Goal: Task Accomplishment & Management: Use online tool/utility

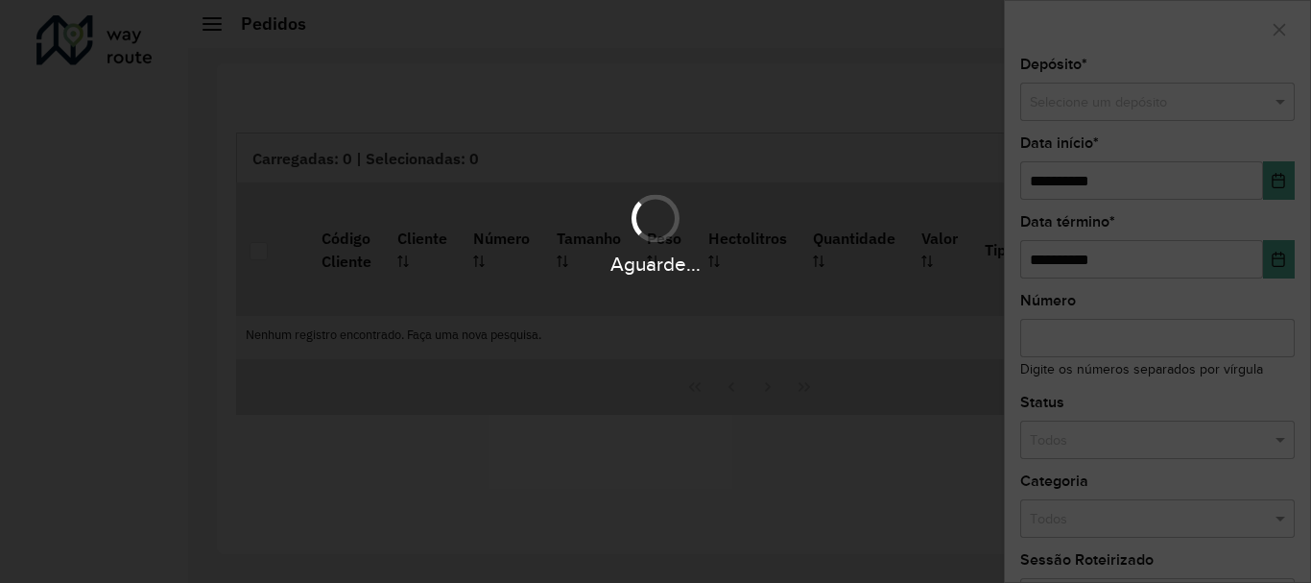
scroll to position [1259, 0]
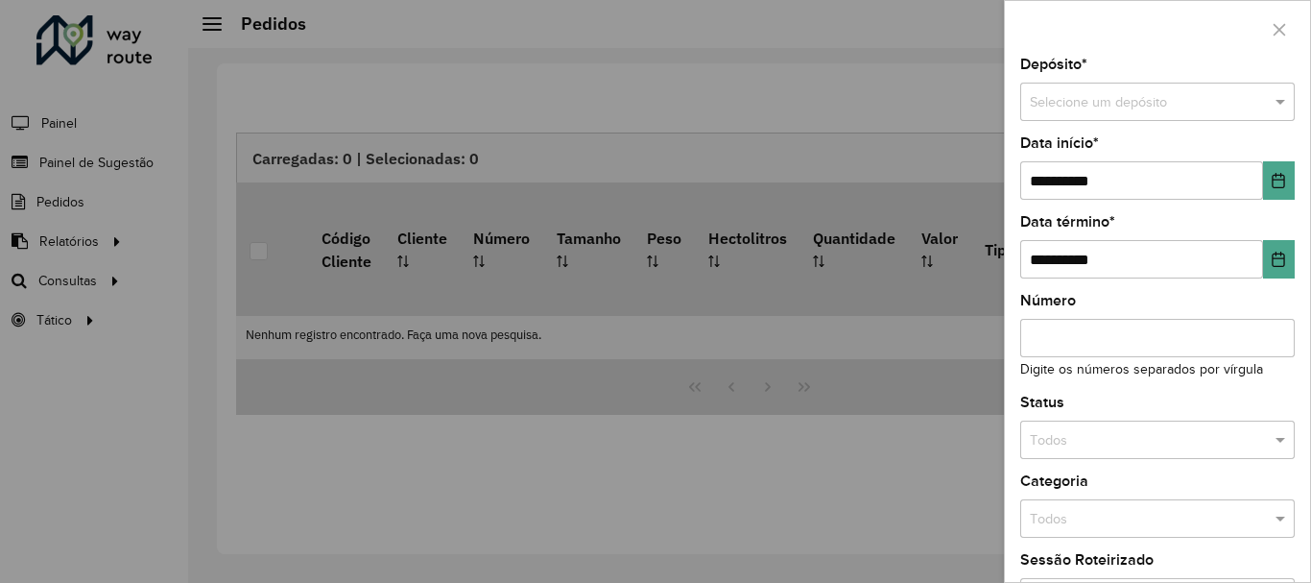
click at [77, 275] on div at bounding box center [655, 291] width 1311 height 583
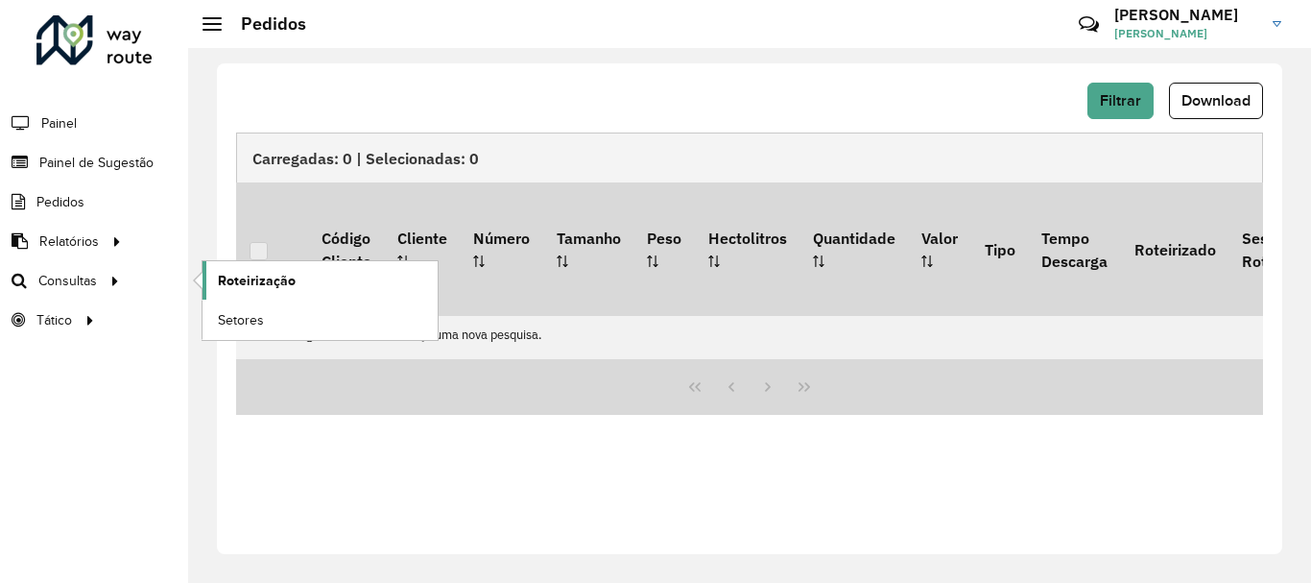
click at [246, 285] on span "Roteirização" at bounding box center [257, 281] width 78 height 20
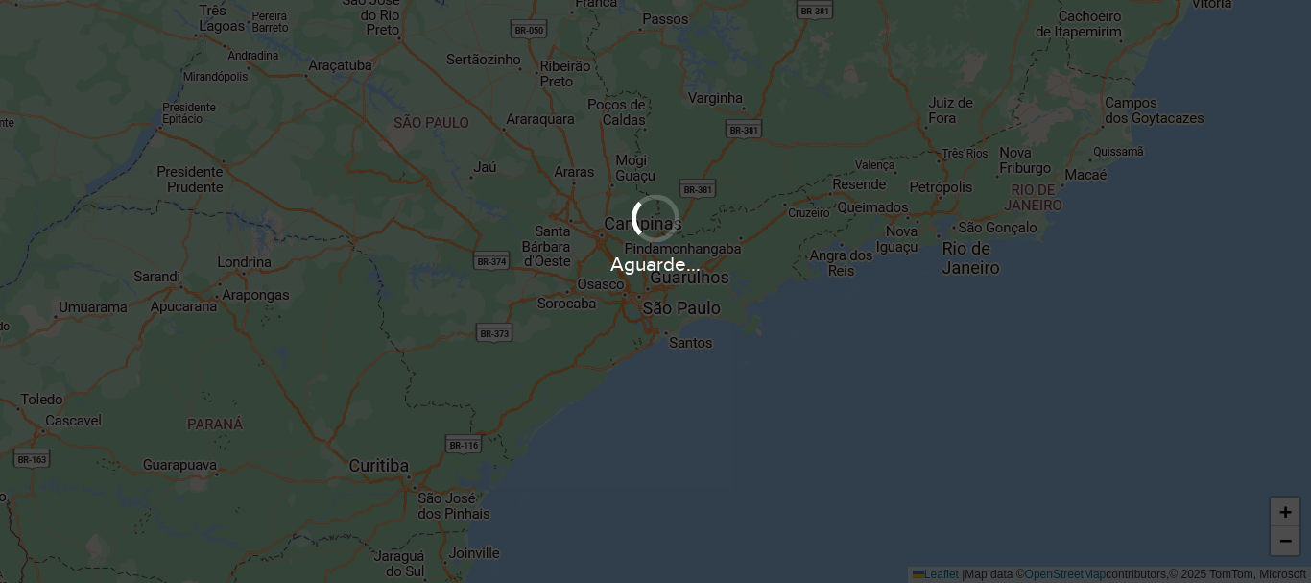
scroll to position [1259, 0]
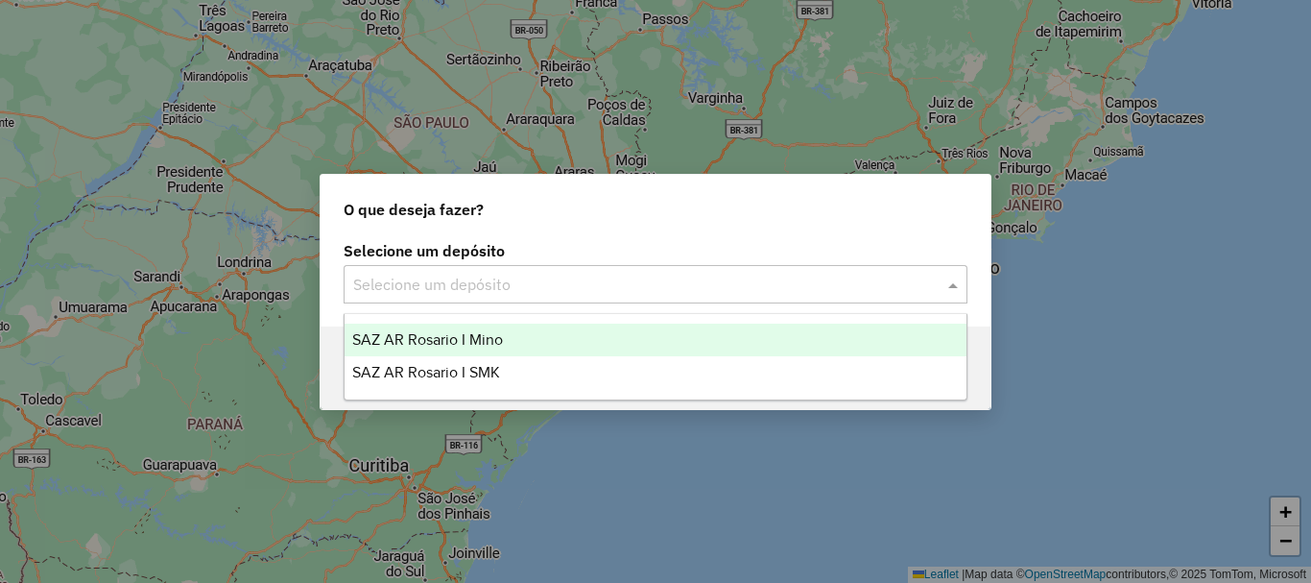
click at [951, 282] on span at bounding box center [956, 284] width 24 height 23
click at [408, 341] on span "SAZ AR Rosario I Mino" at bounding box center [427, 339] width 151 height 16
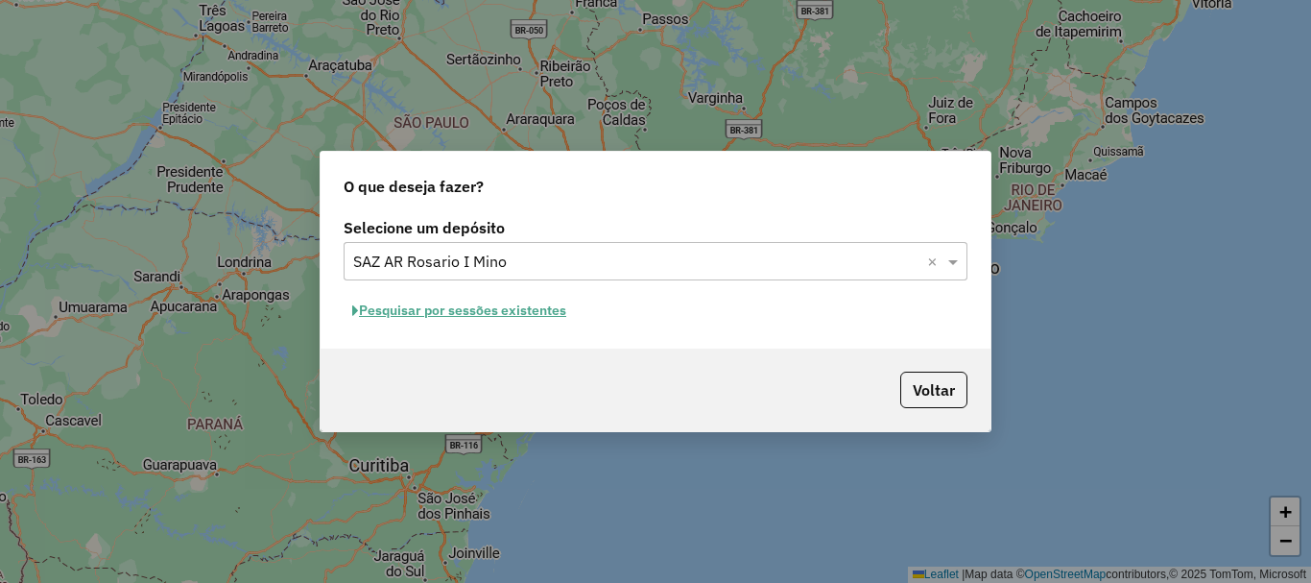
click at [517, 308] on button "Pesquisar por sessões existentes" at bounding box center [459, 311] width 231 height 30
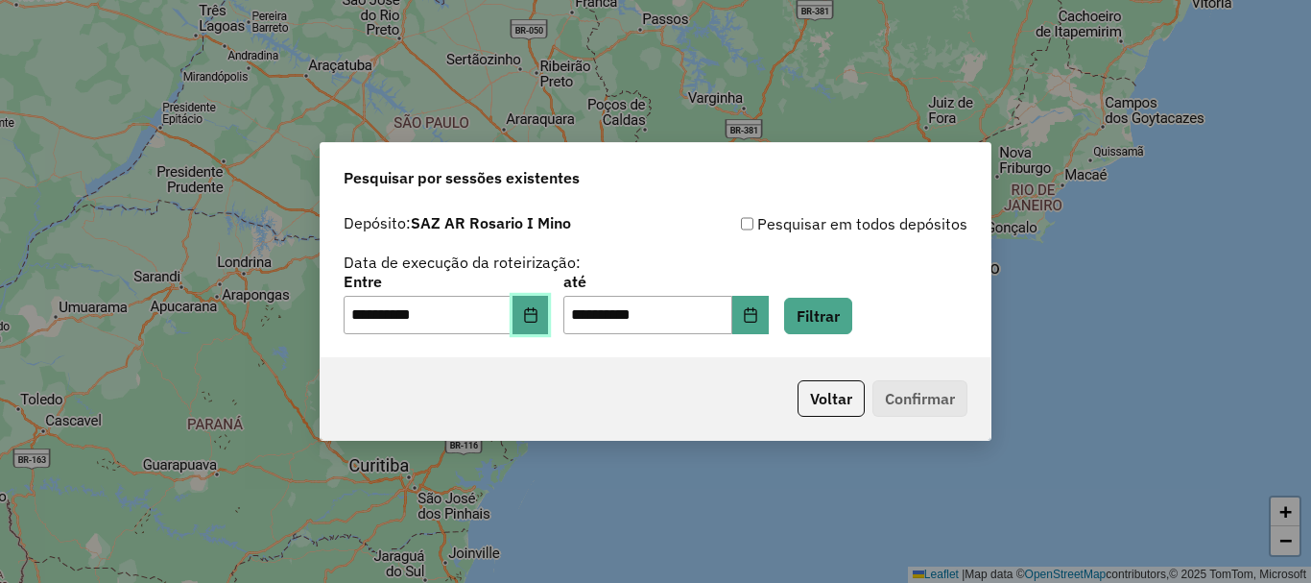
click at [537, 320] on icon "Choose Date" at bounding box center [530, 314] width 12 height 15
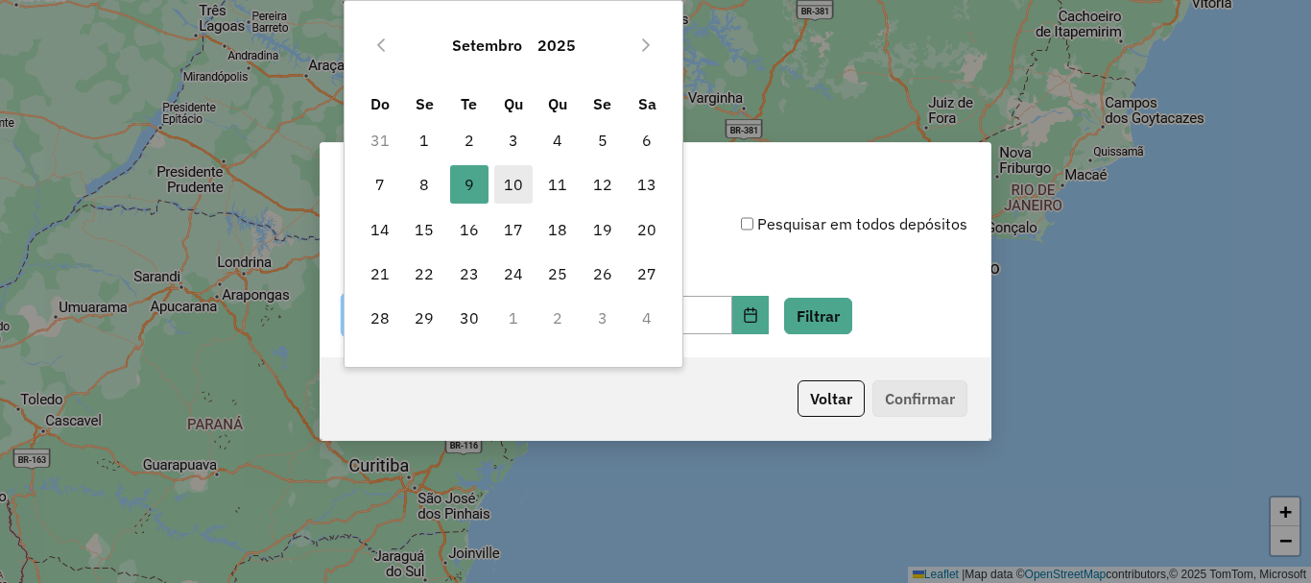
click at [510, 184] on span "10" at bounding box center [513, 184] width 38 height 38
type input "**********"
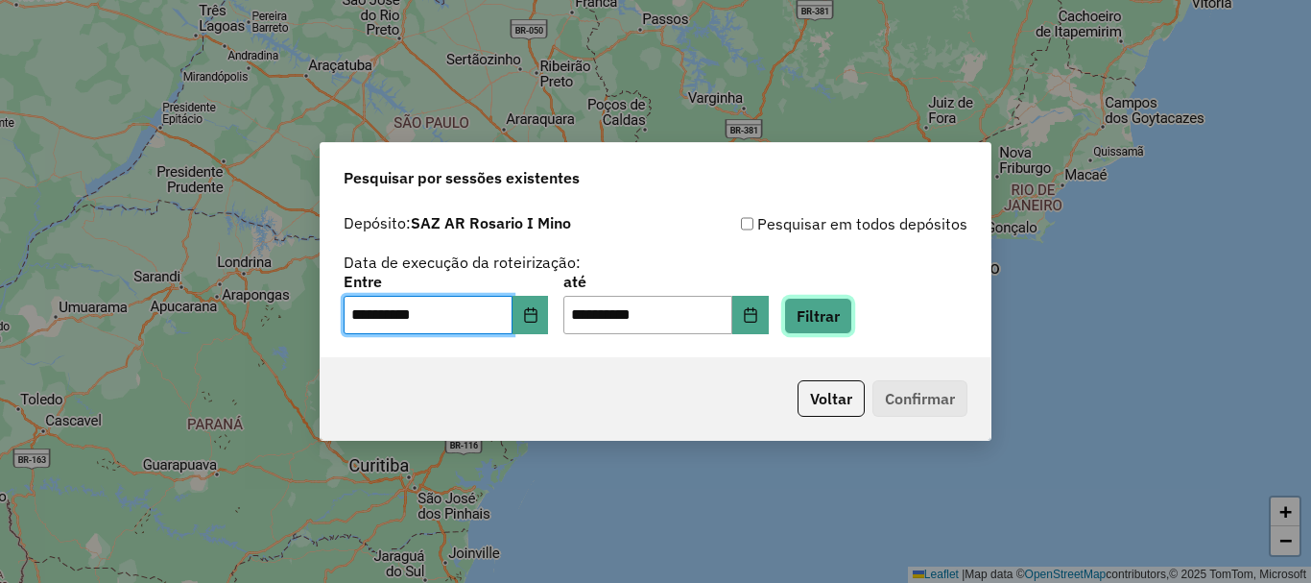
click at [850, 319] on button "Filtrar" at bounding box center [818, 316] width 68 height 36
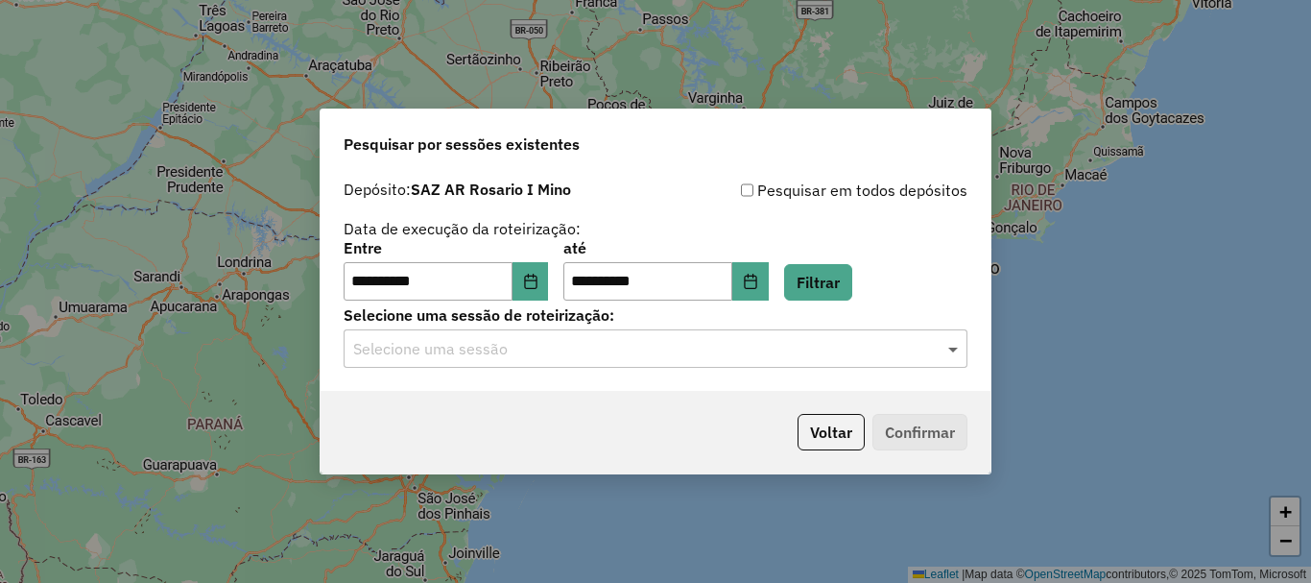
click at [952, 349] on span at bounding box center [956, 348] width 24 height 23
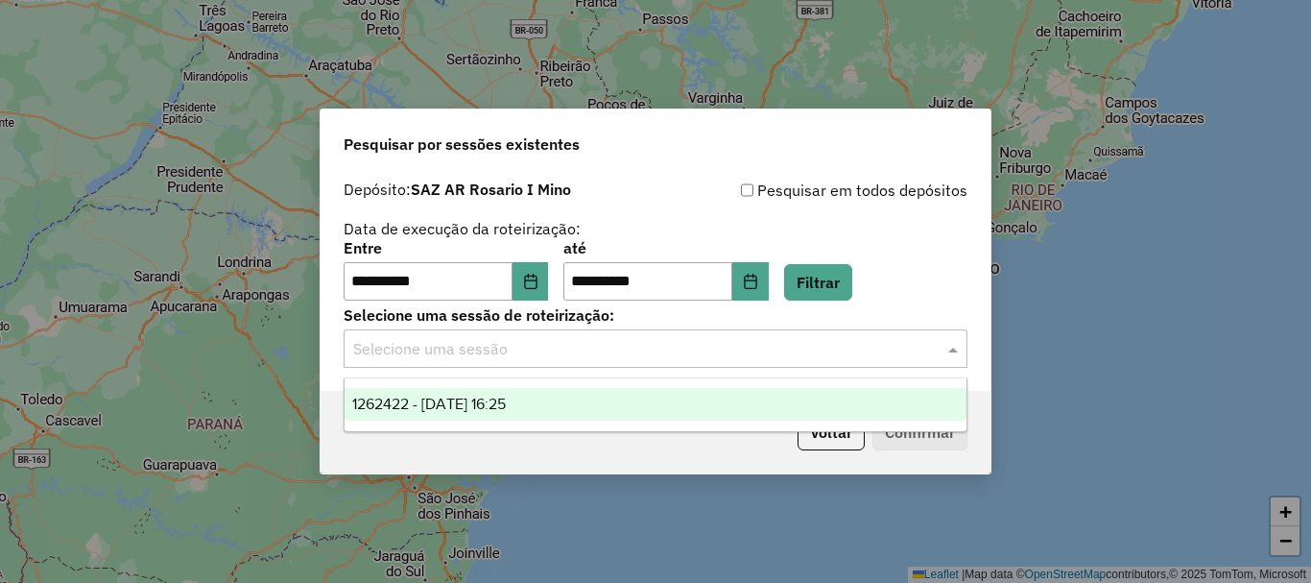
click at [472, 403] on span "1262422 - [DATE] 16:25" at bounding box center [429, 404] width 154 height 16
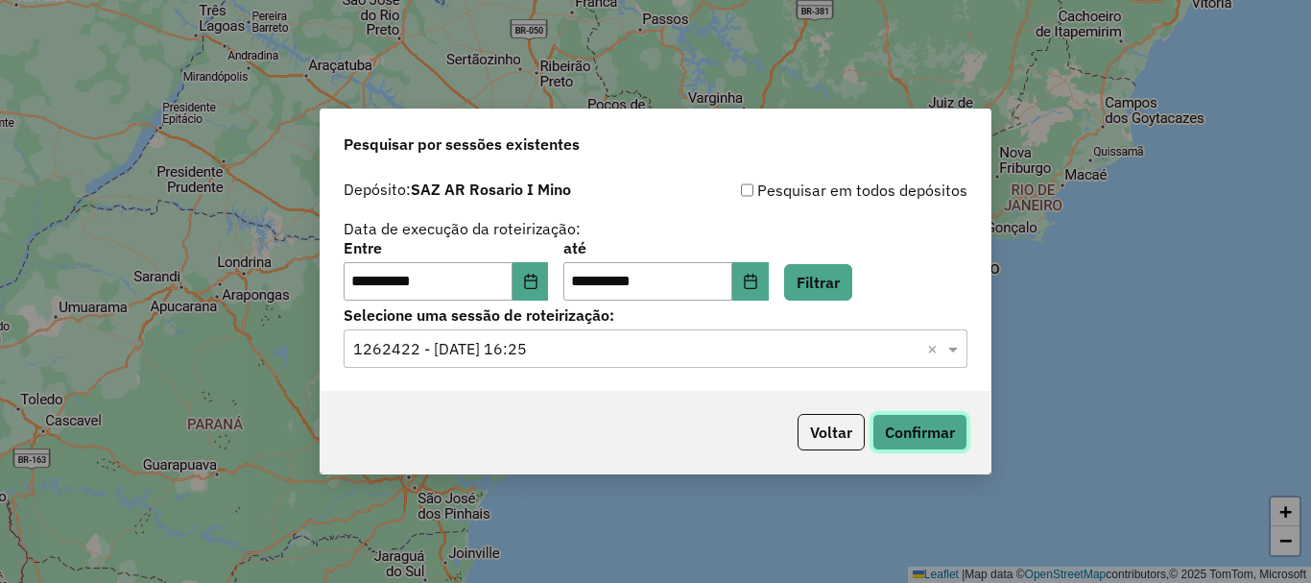
click at [921, 424] on button "Confirmar" at bounding box center [920, 432] width 95 height 36
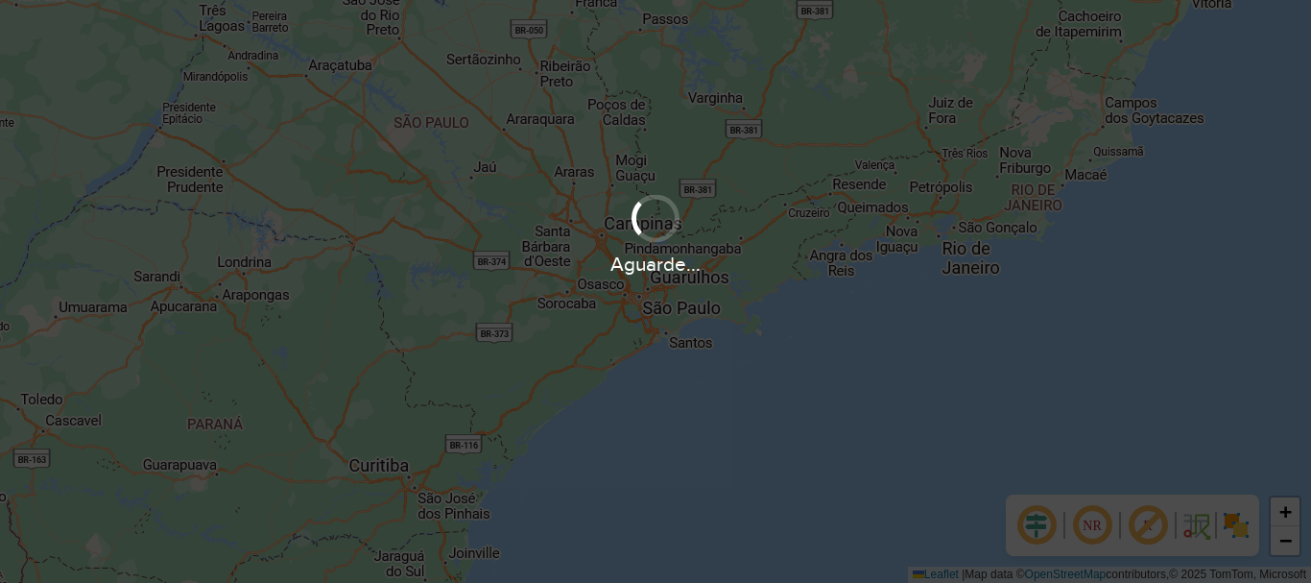
scroll to position [1259, 0]
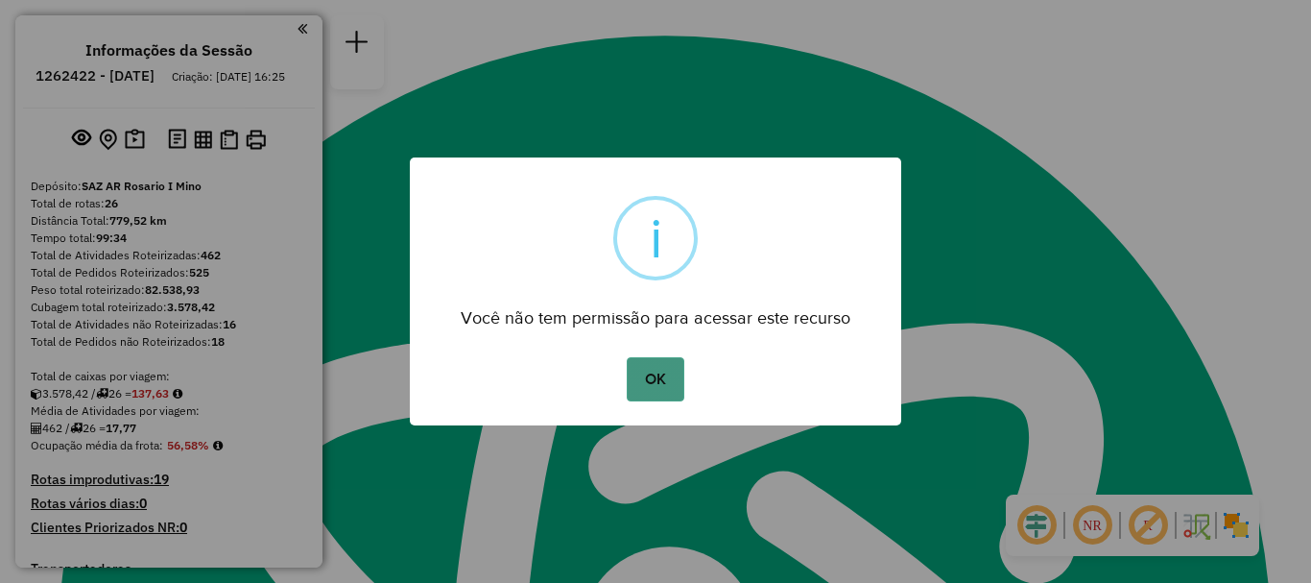
click at [676, 361] on button "OK" at bounding box center [655, 379] width 57 height 44
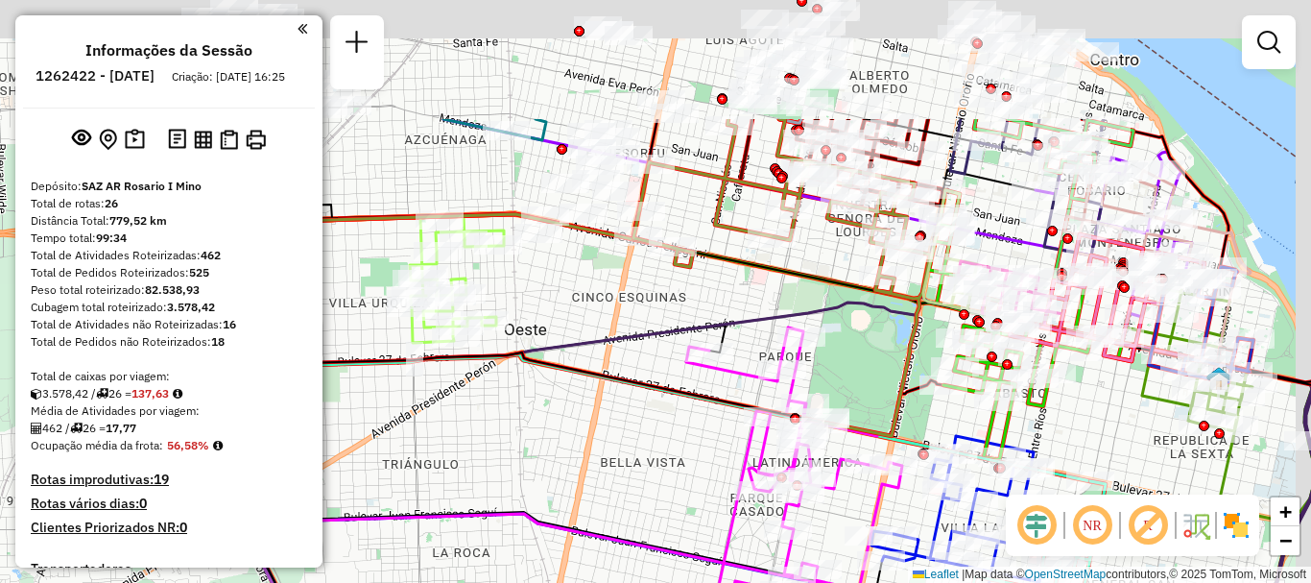
drag, startPoint x: 733, startPoint y: 266, endPoint x: 728, endPoint y: 313, distance: 47.3
click at [720, 346] on icon at bounding box center [452, 243] width 545 height 248
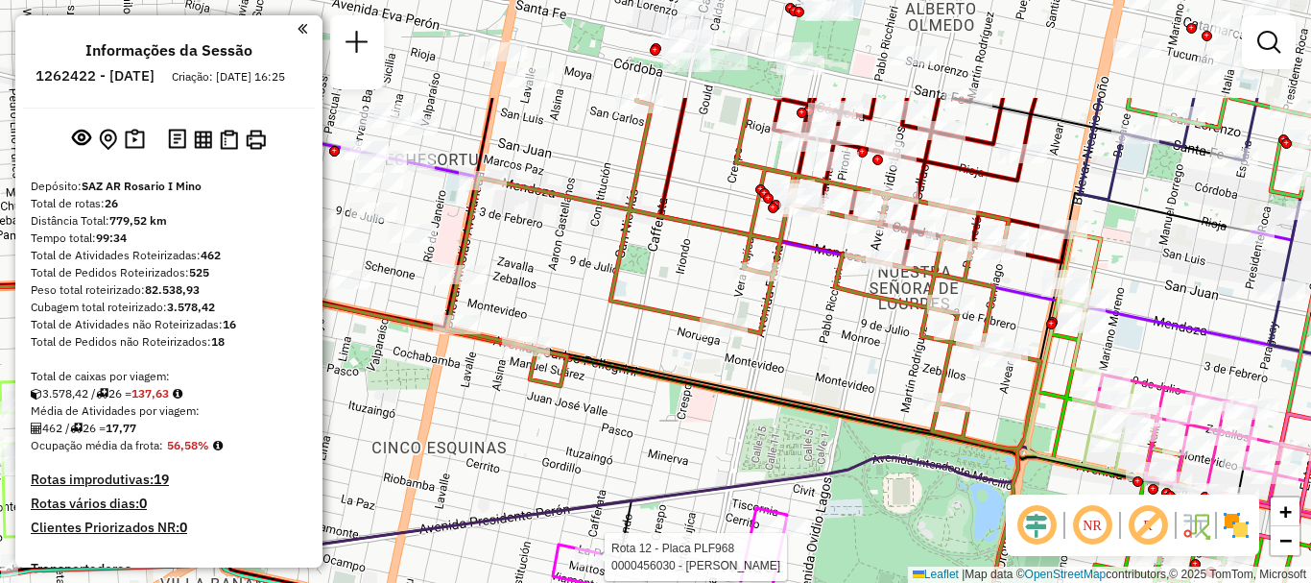
drag, startPoint x: 810, startPoint y: 229, endPoint x: 783, endPoint y: 386, distance: 158.8
click at [783, 386] on div "Rota 12 - Placa PLF968 0000456030 - GUAN YUMEI - HUANG QINGHUA Janela de atendi…" at bounding box center [655, 291] width 1311 height 583
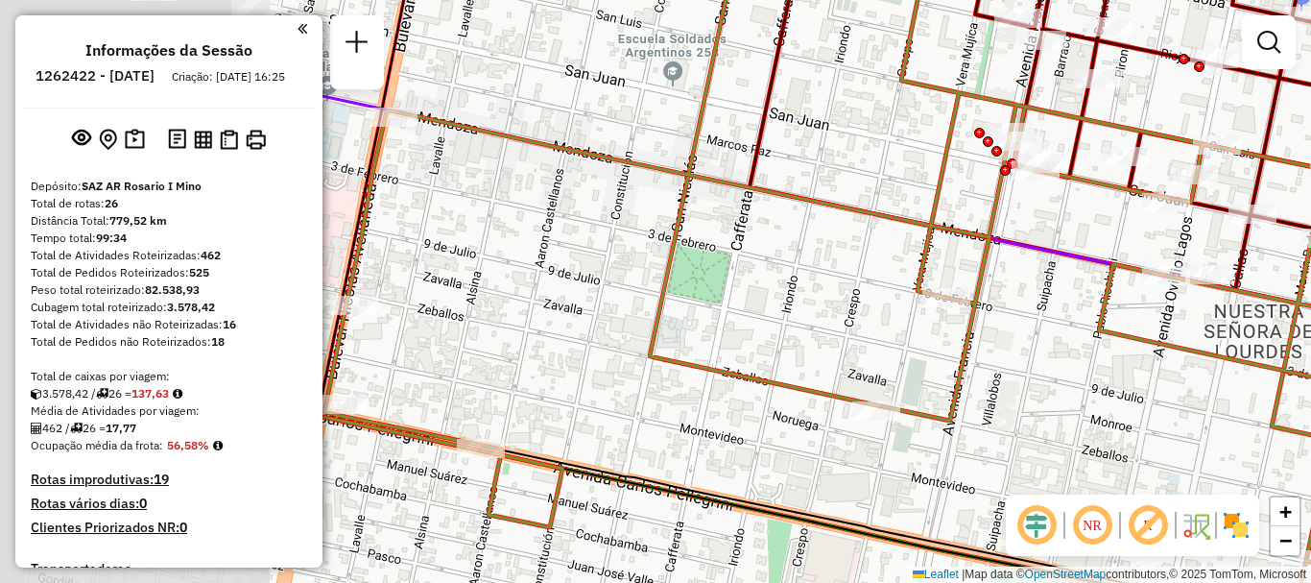
drag, startPoint x: 781, startPoint y: 269, endPoint x: 1093, endPoint y: 263, distance: 312.1
click at [1093, 263] on icon at bounding box center [961, 231] width 1574 height 334
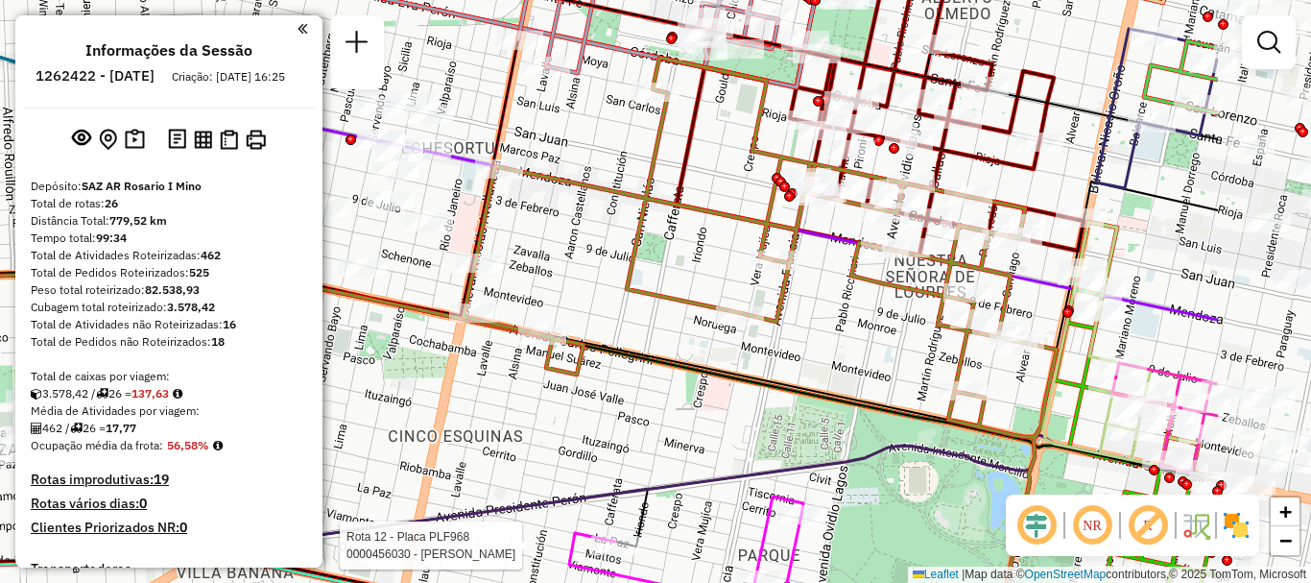
drag, startPoint x: 1067, startPoint y: 290, endPoint x: 843, endPoint y: 269, distance: 224.7
click at [843, 269] on icon at bounding box center [760, 339] width 593 height 562
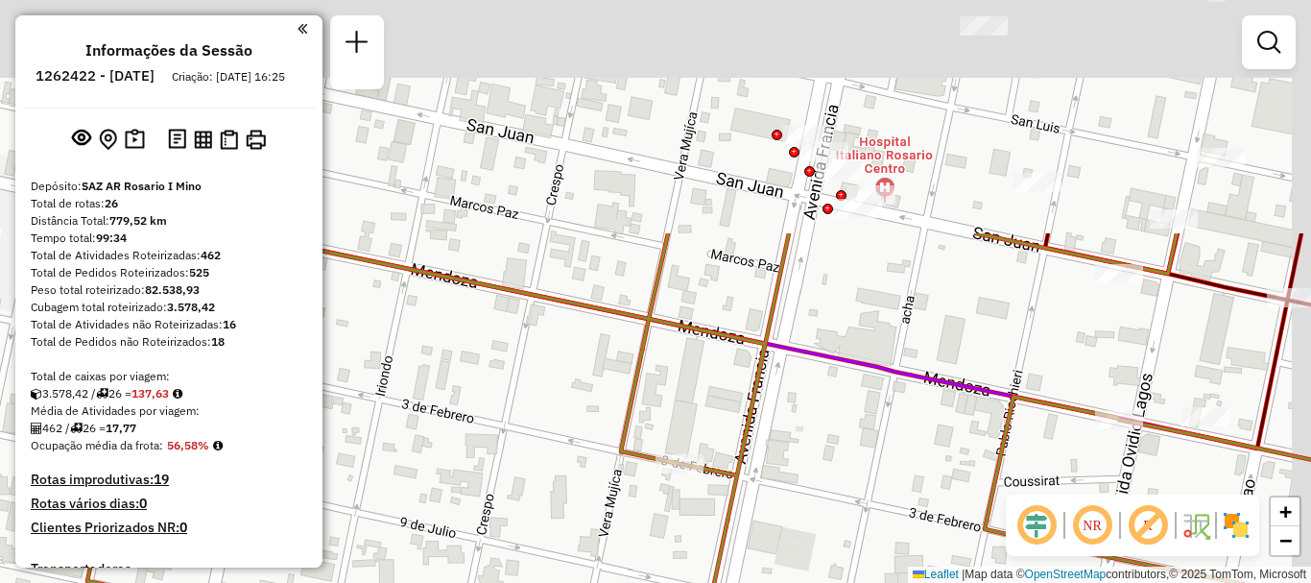
drag, startPoint x: 779, startPoint y: 307, endPoint x: 735, endPoint y: 534, distance: 230.7
click at [735, 534] on icon at bounding box center [612, 578] width 1574 height 690
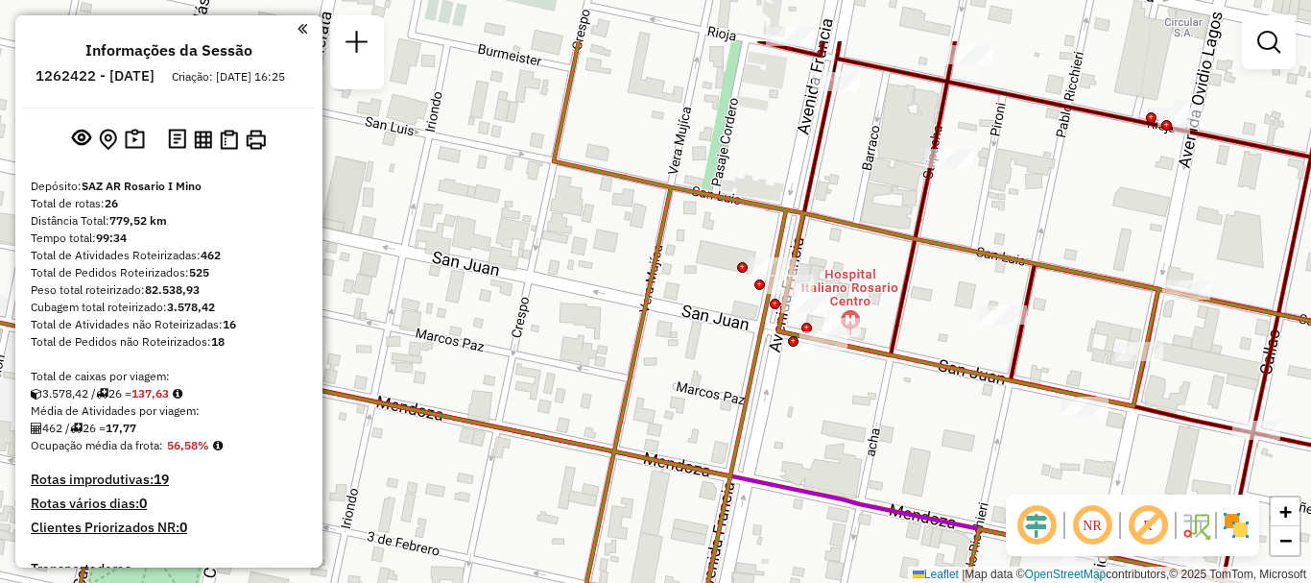
drag, startPoint x: 773, startPoint y: 399, endPoint x: 771, endPoint y: 411, distance: 11.7
click at [771, 411] on div "Rota 12 - Placa PLF968 0000456030 - GUAN YUMEI - HUANG QINGHUA Janela de atendi…" at bounding box center [655, 291] width 1311 height 583
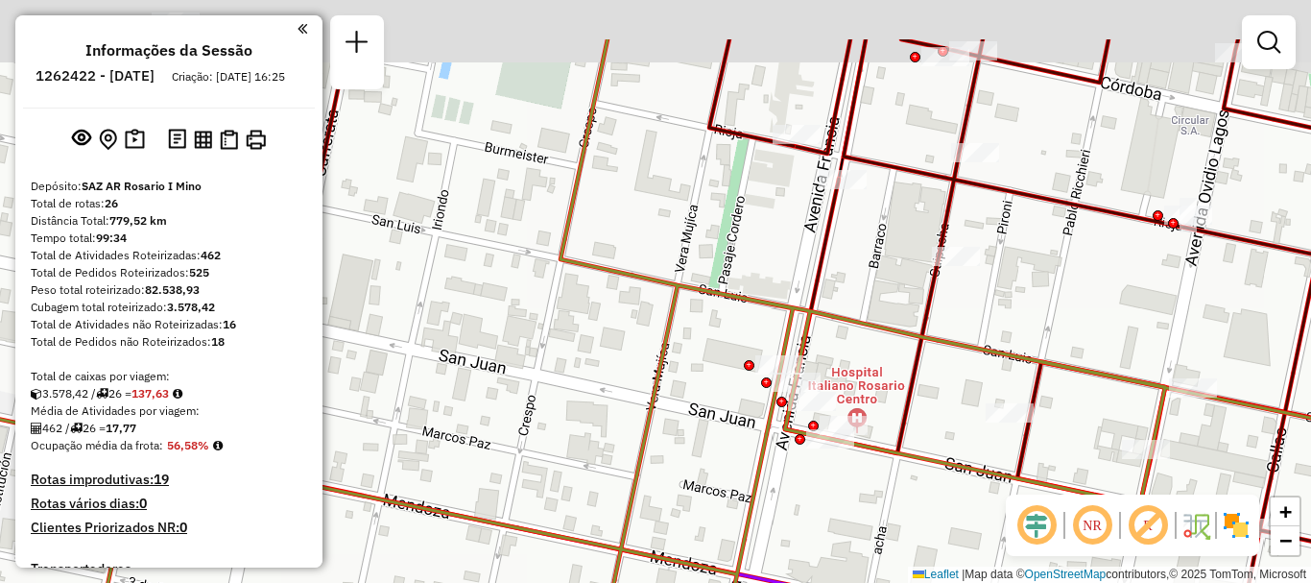
drag, startPoint x: 793, startPoint y: 397, endPoint x: 788, endPoint y: 450, distance: 53.0
click at [788, 450] on div "Rota 12 - Placa PLF968 0000456030 - GUAN YUMEI - HUANG QINGHUA Janela de atendi…" at bounding box center [655, 291] width 1311 height 583
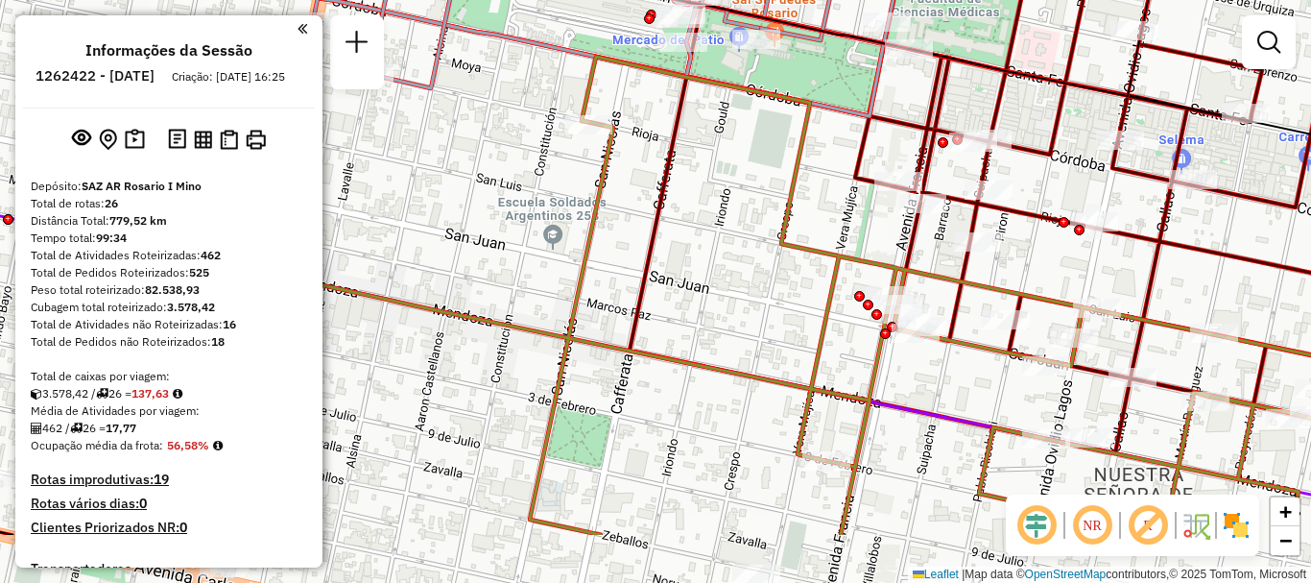
drag, startPoint x: 669, startPoint y: 246, endPoint x: 737, endPoint y: 183, distance: 92.4
click at [737, 183] on div "Rota 12 - Placa PLF968 0000456030 - GUAN YUMEI - HUANG QINGHUA Janela de atendi…" at bounding box center [655, 291] width 1311 height 583
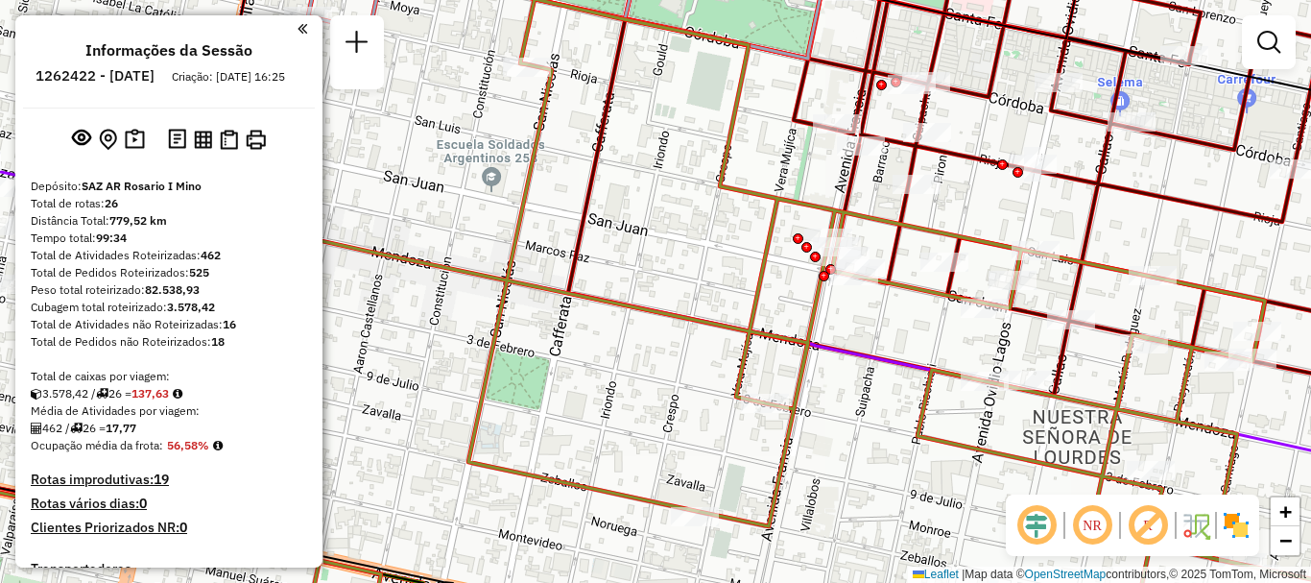
drag, startPoint x: 724, startPoint y: 278, endPoint x: 637, endPoint y: 201, distance: 117.0
click at [637, 201] on div "Rota 12 - Placa PLF968 0000456030 - GUAN YUMEI - HUANG QINGHUA Janela de atendi…" at bounding box center [655, 291] width 1311 height 583
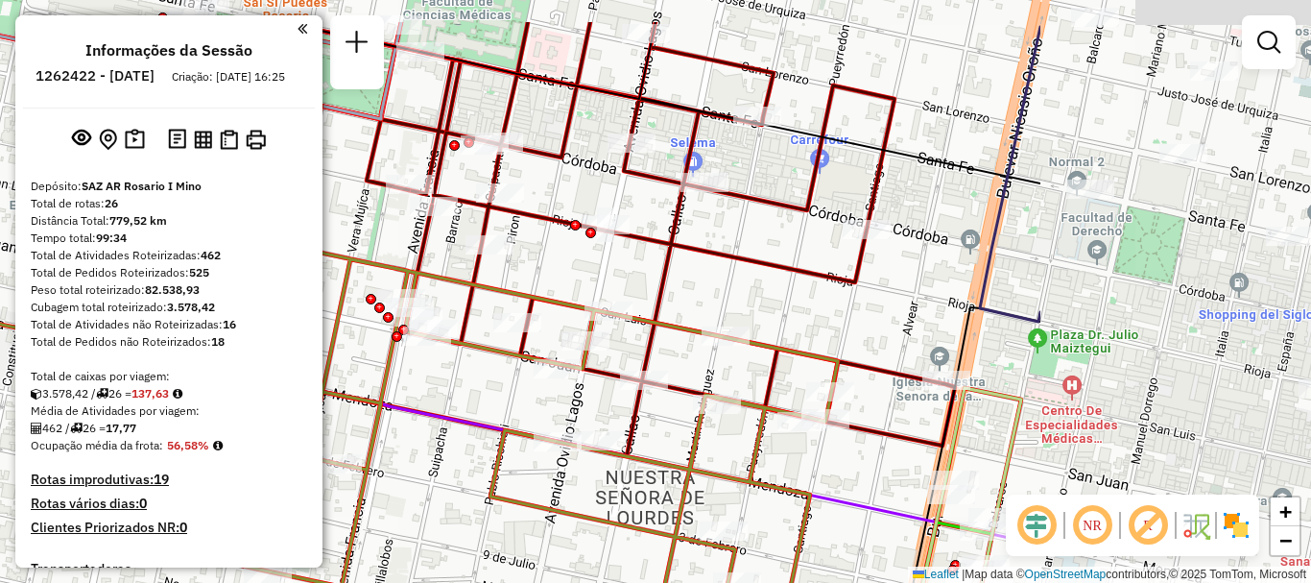
drag, startPoint x: 670, startPoint y: 253, endPoint x: 295, endPoint y: 348, distance: 387.0
click at [295, 348] on hb-router-mapa "Informações da Sessão 1262422 - 10/09/2025 Criação: 09/09/2025 16:25 Depósito: …" at bounding box center [655, 291] width 1311 height 583
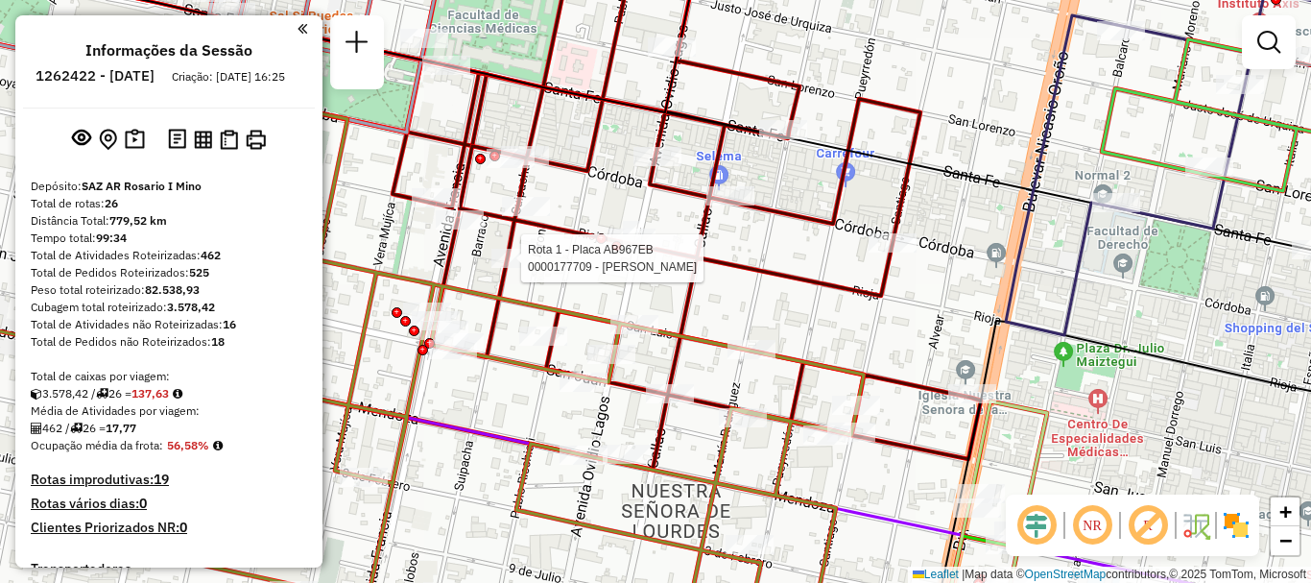
select select "**********"
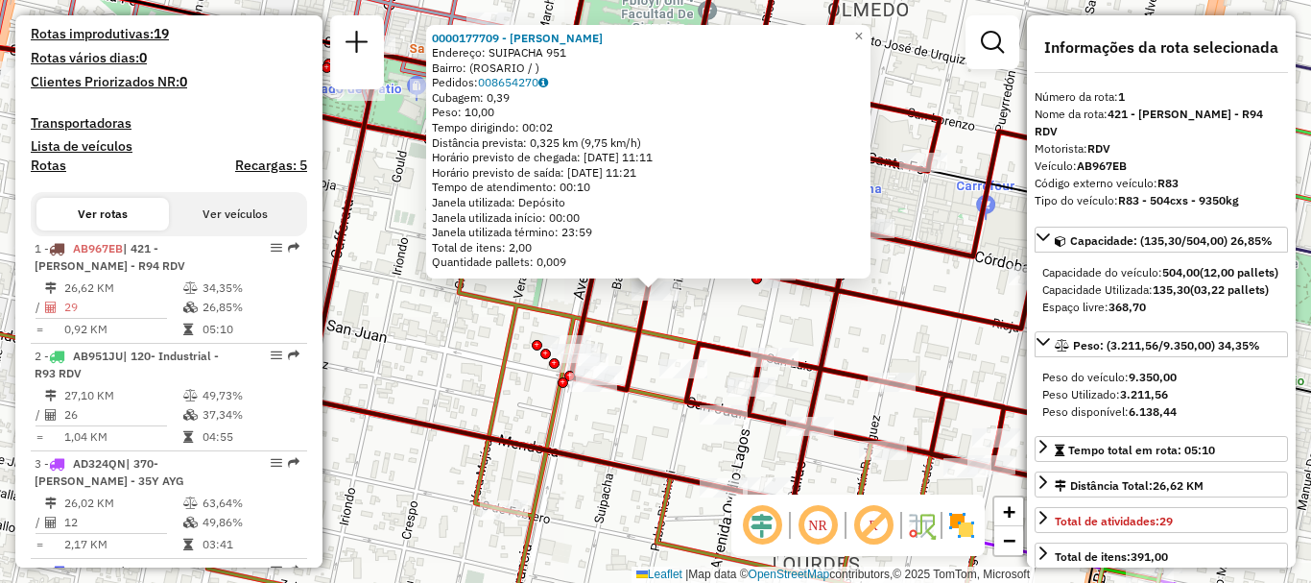
scroll to position [684, 0]
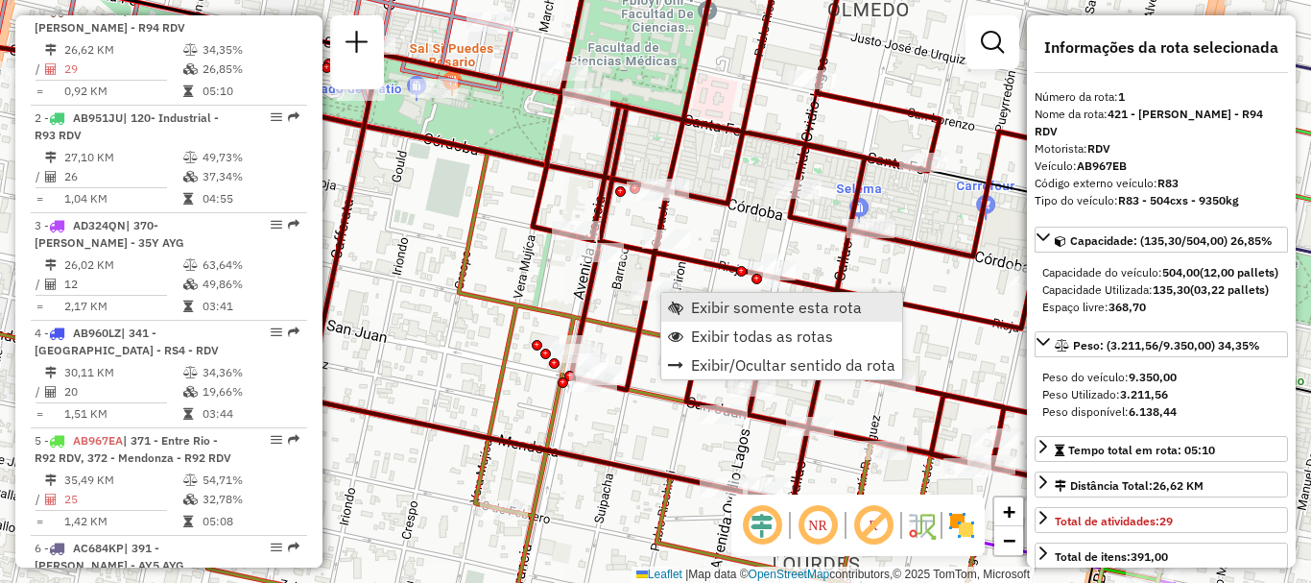
click at [717, 301] on span "Exibir somente esta rota" at bounding box center [776, 307] width 171 height 15
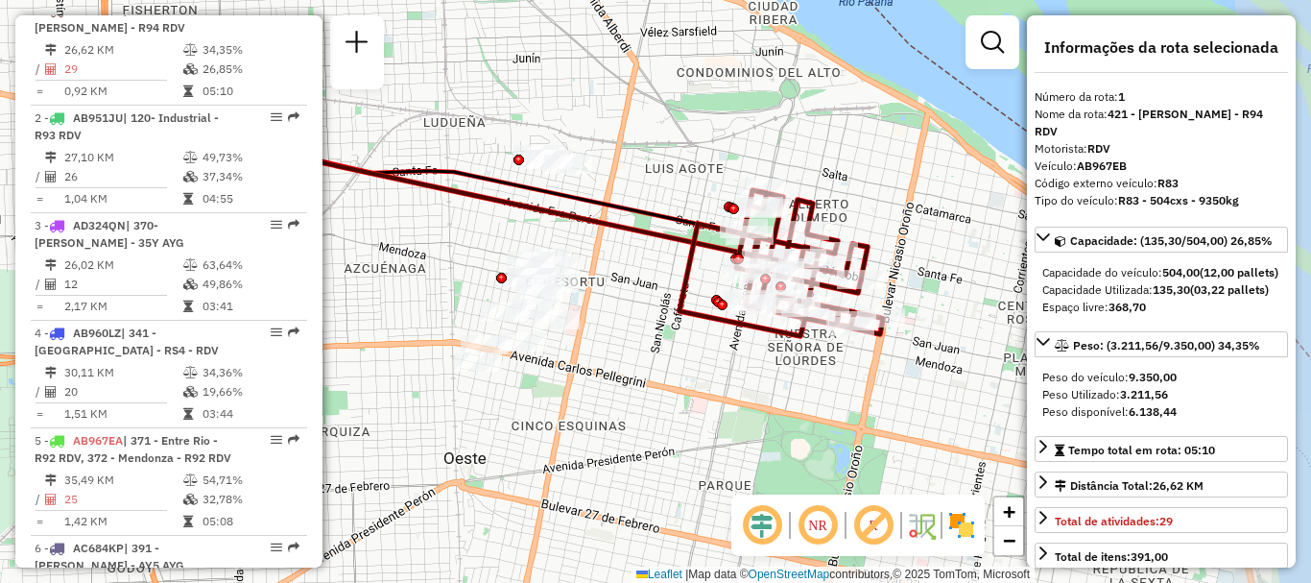
drag, startPoint x: 721, startPoint y: 315, endPoint x: 591, endPoint y: 262, distance: 140.0
click at [591, 262] on div "Janela de atendimento Grade de atendimento Capacidade Transportadoras Veículos …" at bounding box center [655, 291] width 1311 height 583
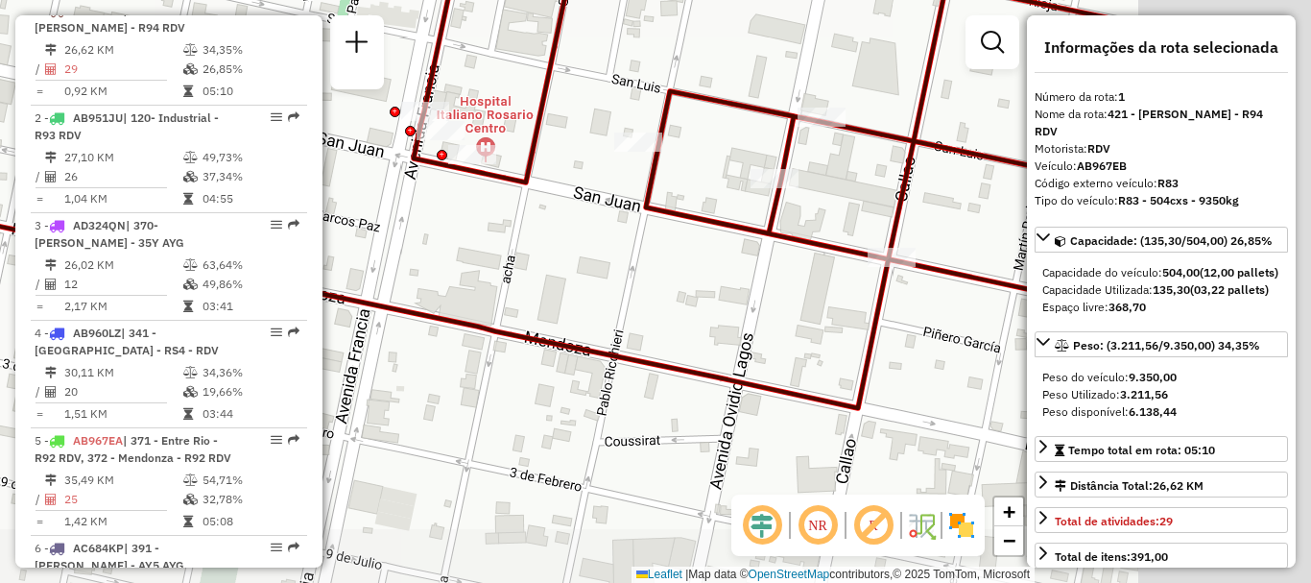
drag, startPoint x: 724, startPoint y: 283, endPoint x: 613, endPoint y: 229, distance: 123.7
click at [613, 229] on div "Janela de atendimento Grade de atendimento Capacidade Transportadoras Veículos …" at bounding box center [655, 291] width 1311 height 583
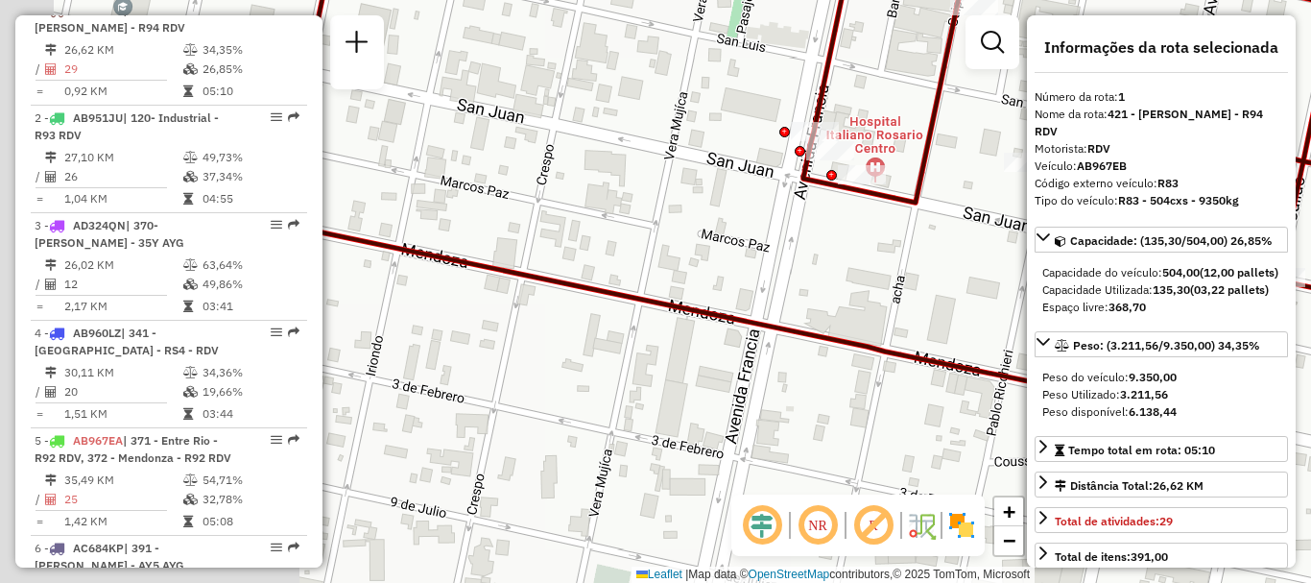
drag, startPoint x: 753, startPoint y: 285, endPoint x: 1142, endPoint y: 305, distance: 390.3
click at [1142, 305] on hb-router-mapa "Informações da Sessão 1262422 - 10/09/2025 Criação: 09/09/2025 16:25 Depósito: …" at bounding box center [655, 291] width 1311 height 583
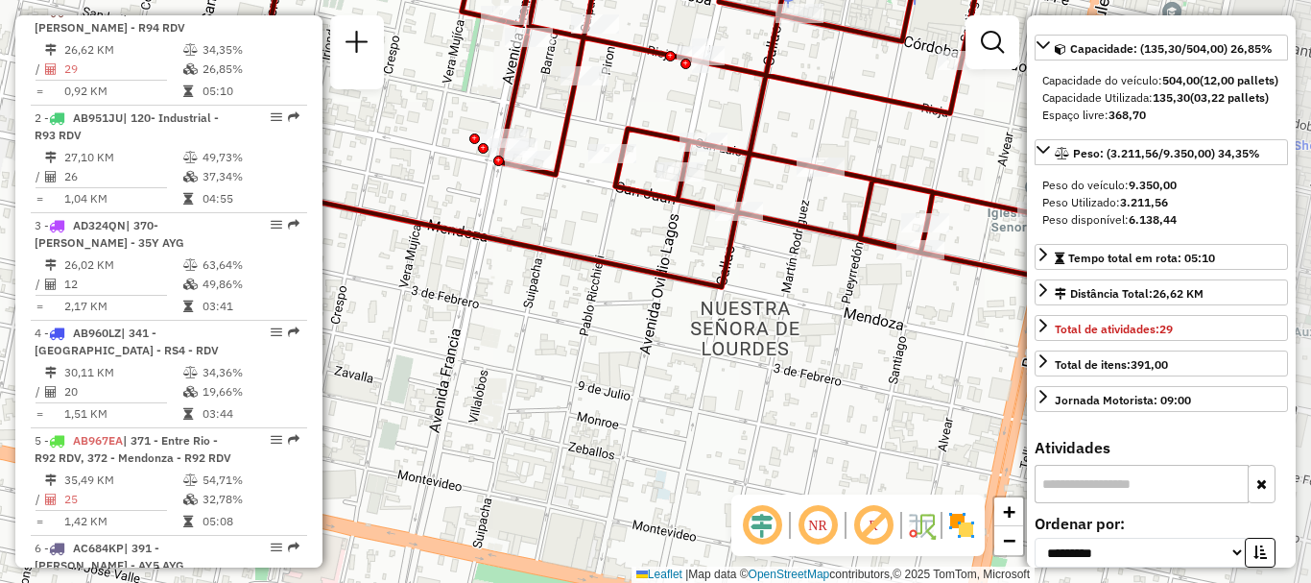
drag, startPoint x: 791, startPoint y: 264, endPoint x: 541, endPoint y: 217, distance: 255.0
click at [541, 217] on div "Janela de atendimento Grade de atendimento Capacidade Transportadoras Veículos …" at bounding box center [655, 291] width 1311 height 583
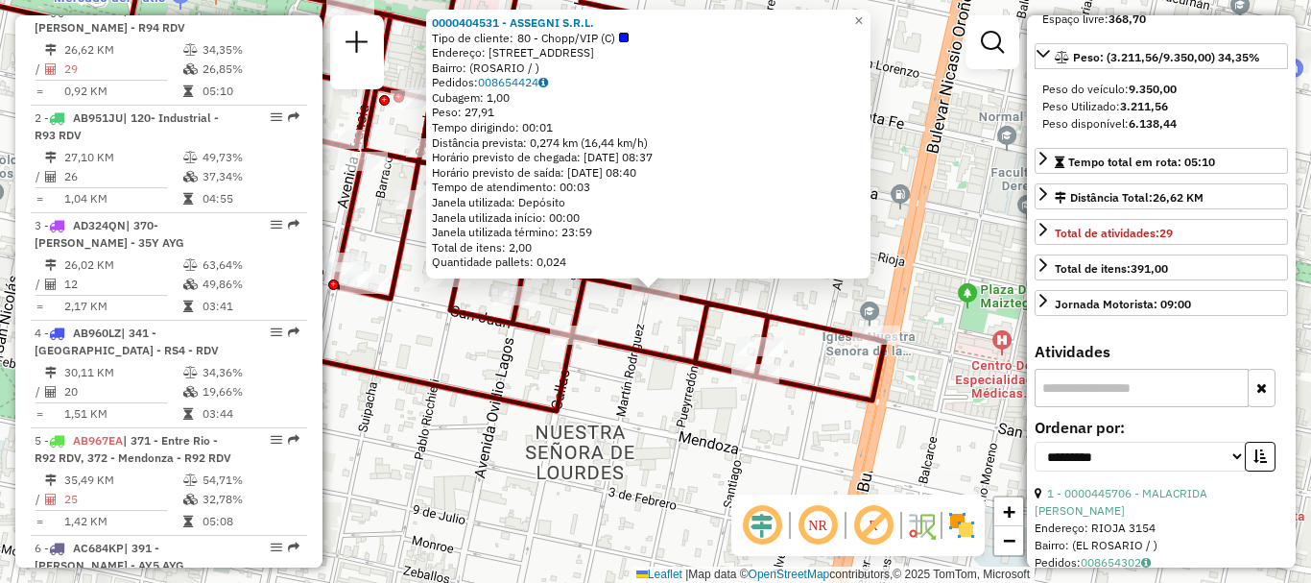
scroll to position [384, 0]
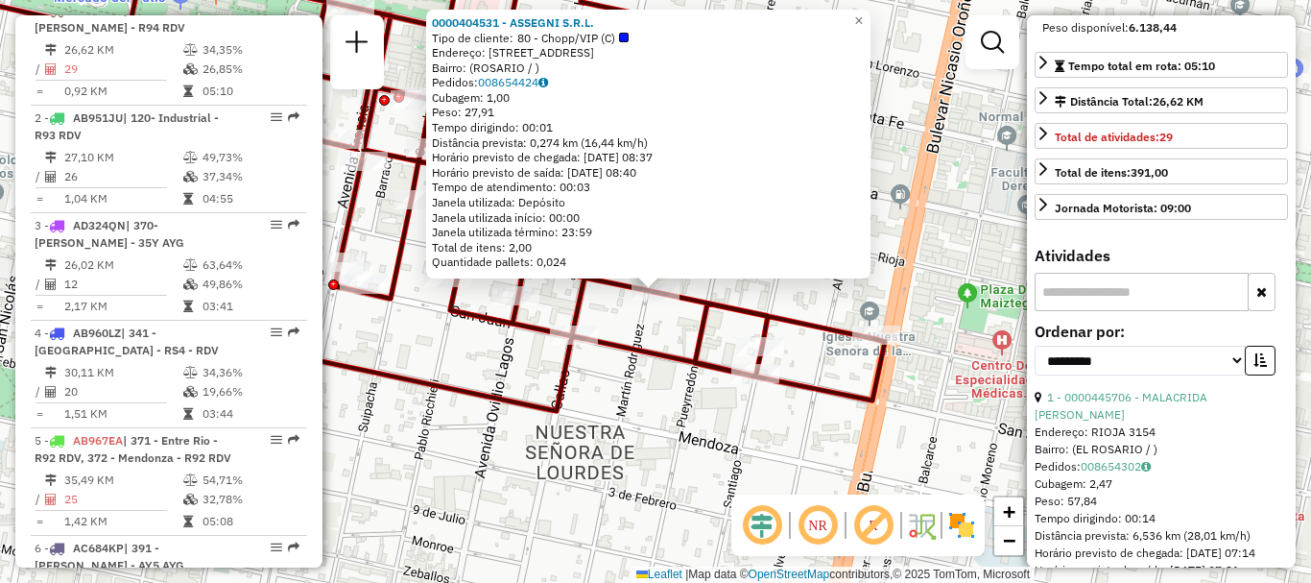
click at [772, 400] on div "0000404531 - ASSEGNI S.R.L. Tipo de cliente: 80 - Chopp/VIP (C) Endereço: SAN L…" at bounding box center [655, 291] width 1311 height 583
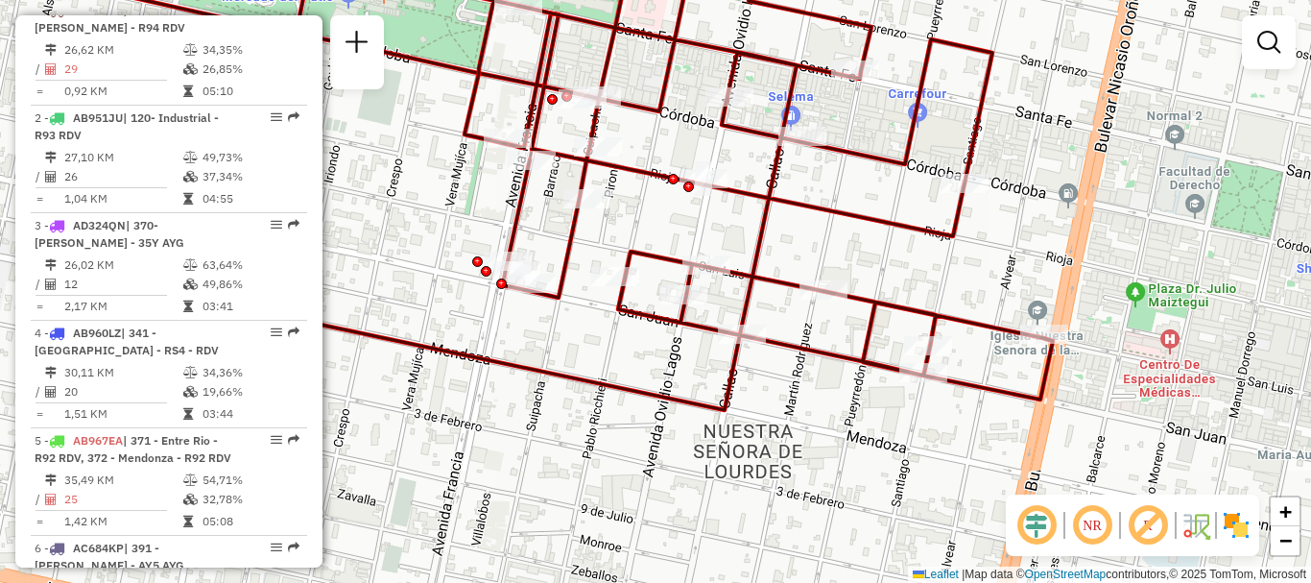
drag, startPoint x: 780, startPoint y: 411, endPoint x: 948, endPoint y: 410, distance: 168.0
click at [948, 410] on div "Janela de atendimento Grade de atendimento Capacidade Transportadoras Veículos …" at bounding box center [655, 291] width 1311 height 583
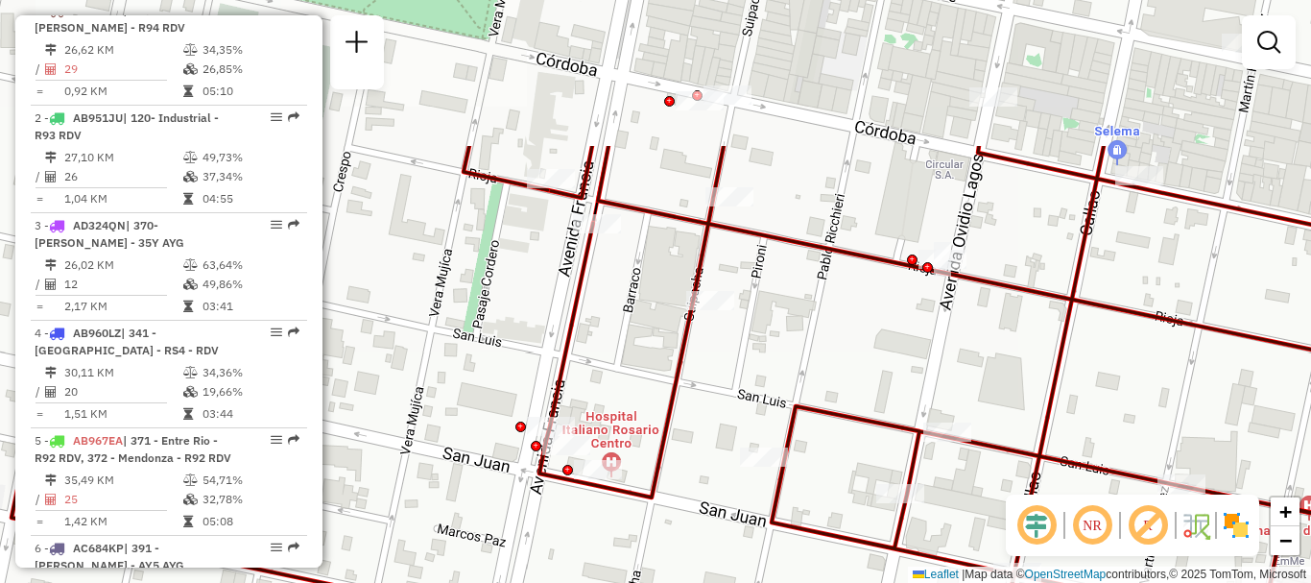
drag, startPoint x: 570, startPoint y: 220, endPoint x: 640, endPoint y: 412, distance: 204.4
click at [640, 412] on div "Janela de atendimento Grade de atendimento Capacidade Transportadoras Veículos …" at bounding box center [655, 291] width 1311 height 583
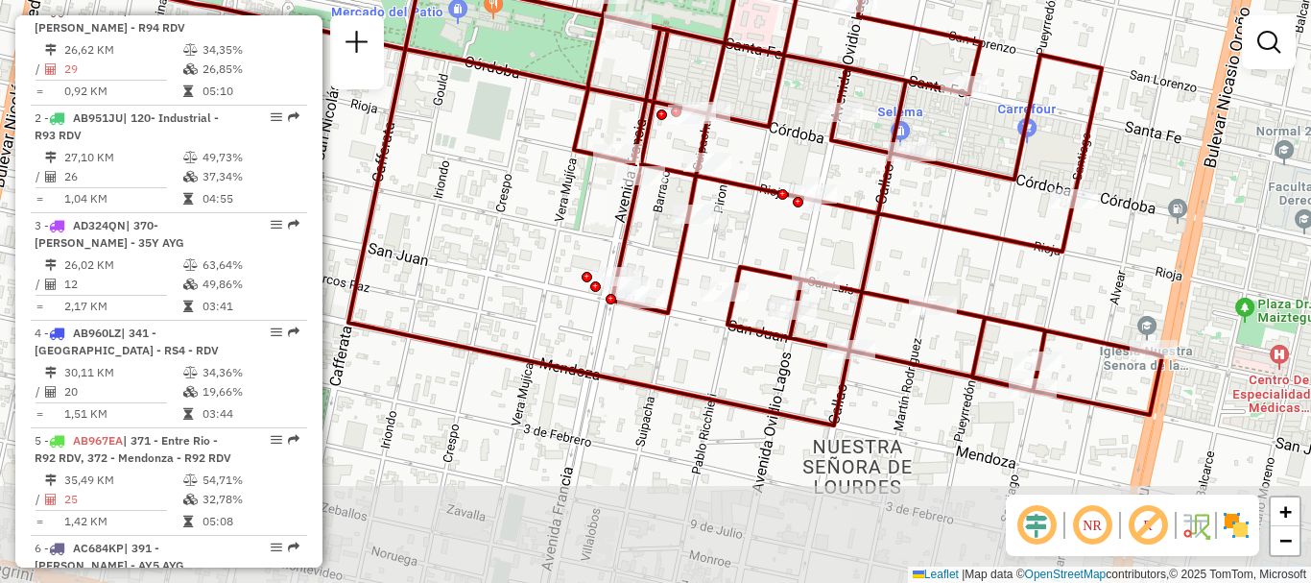
drag, startPoint x: 635, startPoint y: 374, endPoint x: 657, endPoint y: 253, distance: 123.0
click at [657, 253] on div "Janela de atendimento Grade de atendimento Capacidade Transportadoras Veículos …" at bounding box center [655, 291] width 1311 height 583
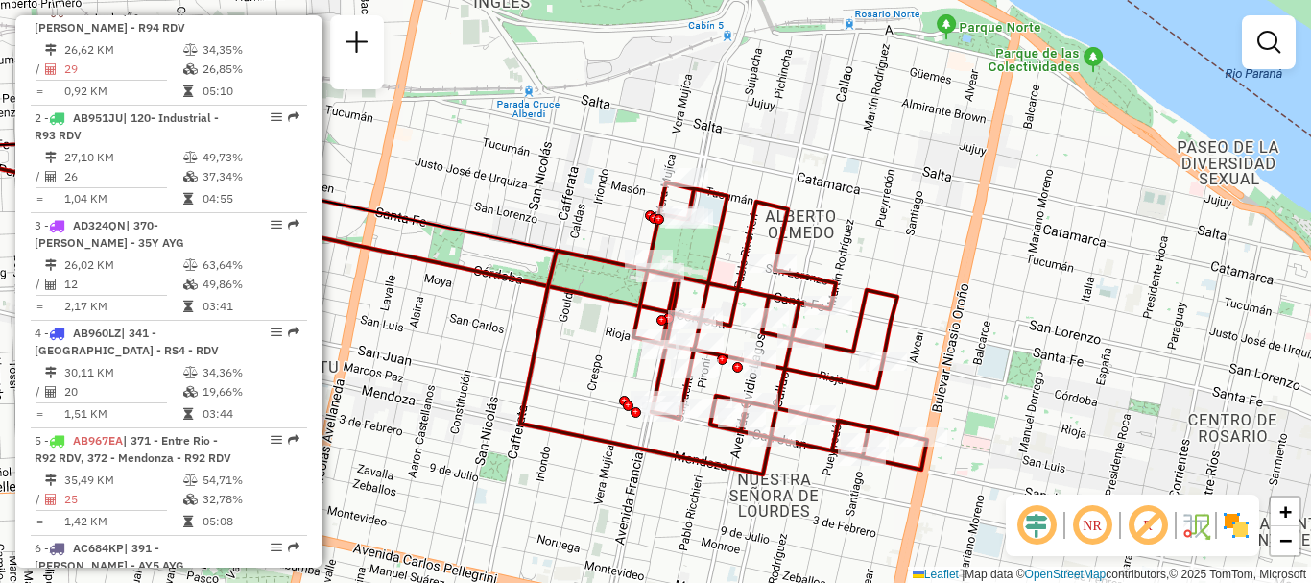
drag, startPoint x: 661, startPoint y: 416, endPoint x: 678, endPoint y: 487, distance: 72.9
click at [678, 487] on div "Janela de atendimento Grade de atendimento Capacidade Transportadoras Veículos …" at bounding box center [655, 291] width 1311 height 583
select select "**********"
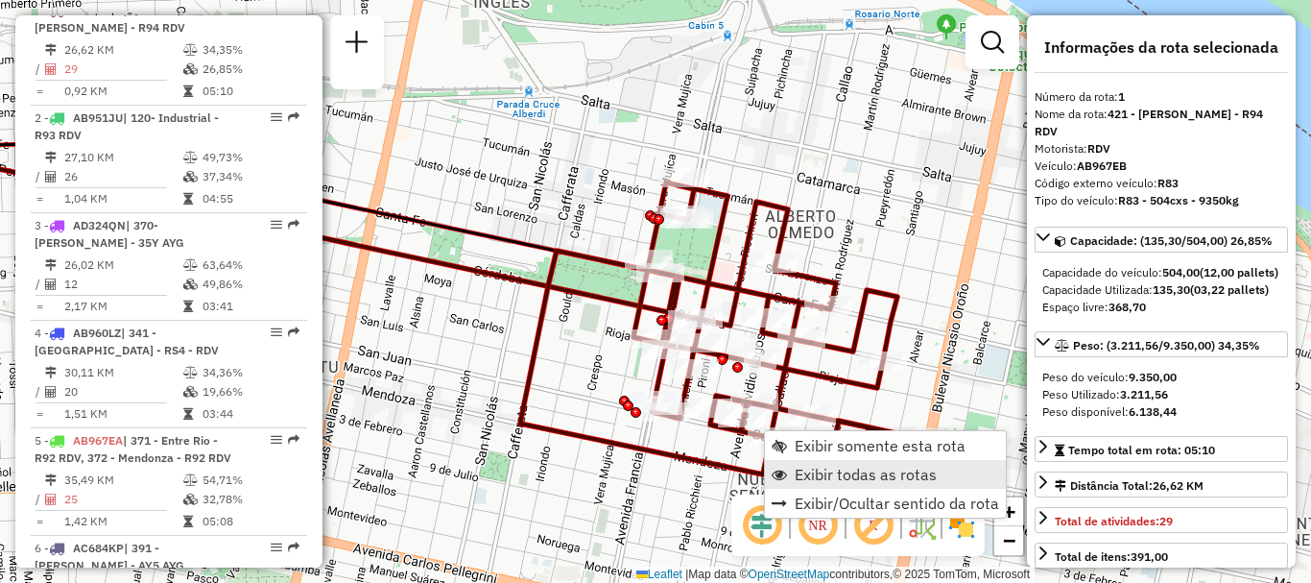
click at [826, 470] on span "Exibir todas as rotas" at bounding box center [866, 474] width 142 height 15
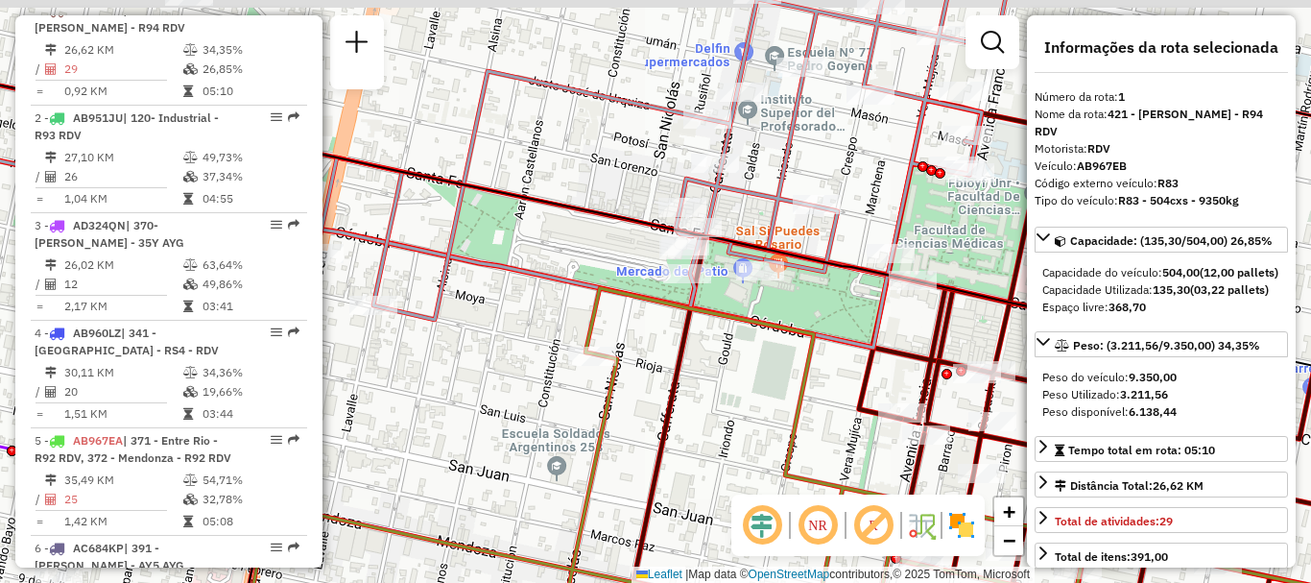
drag, startPoint x: 683, startPoint y: 327, endPoint x: 669, endPoint y: 354, distance: 30.1
click at [669, 354] on icon at bounding box center [1032, 392] width 796 height 584
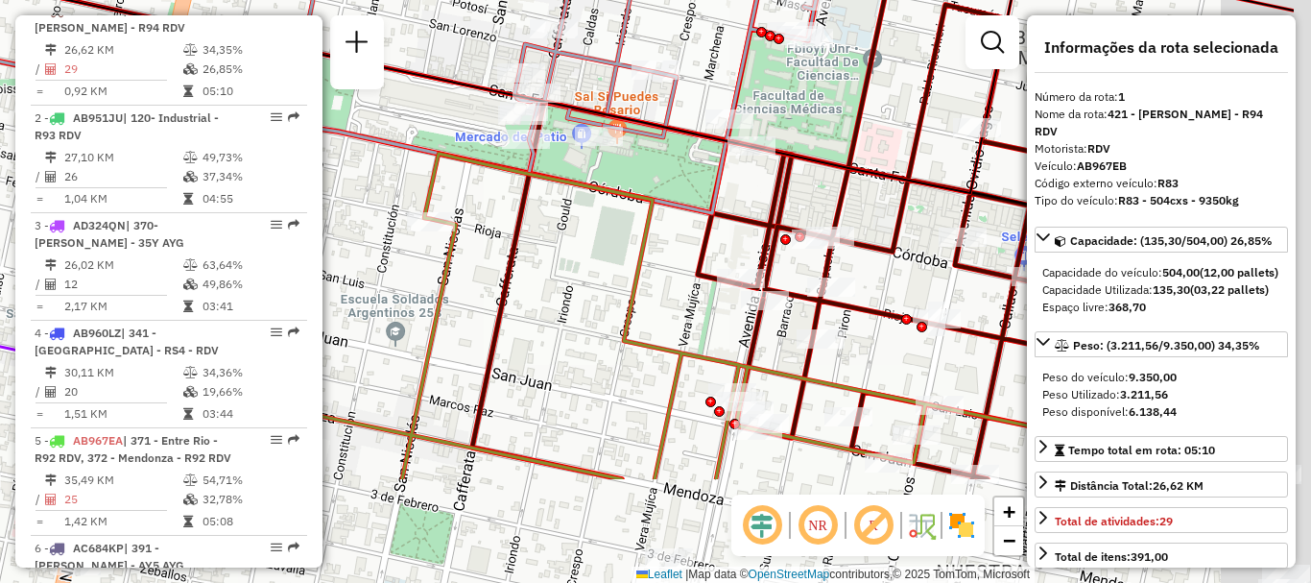
drag, startPoint x: 674, startPoint y: 357, endPoint x: 511, endPoint y: 181, distance: 239.8
click at [514, 182] on icon at bounding box center [876, 222] width 808 height 514
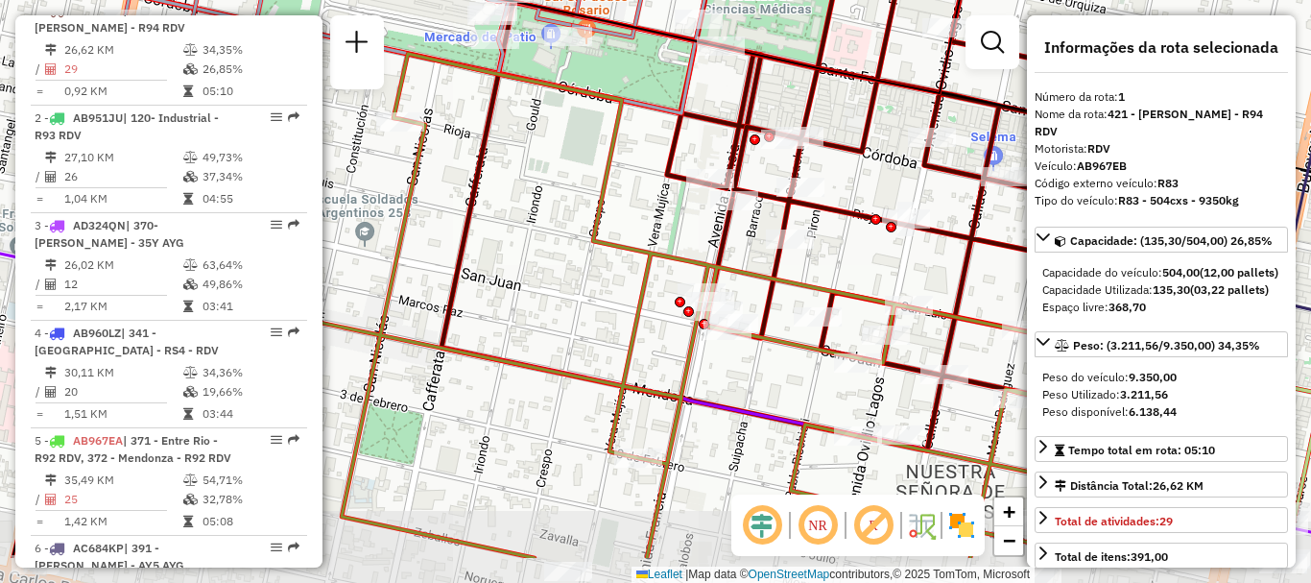
drag, startPoint x: 572, startPoint y: 305, endPoint x: 558, endPoint y: 223, distance: 83.8
click at [558, 223] on div "Janela de atendimento Grade de atendimento Capacidade Transportadoras Veículos …" at bounding box center [655, 291] width 1311 height 583
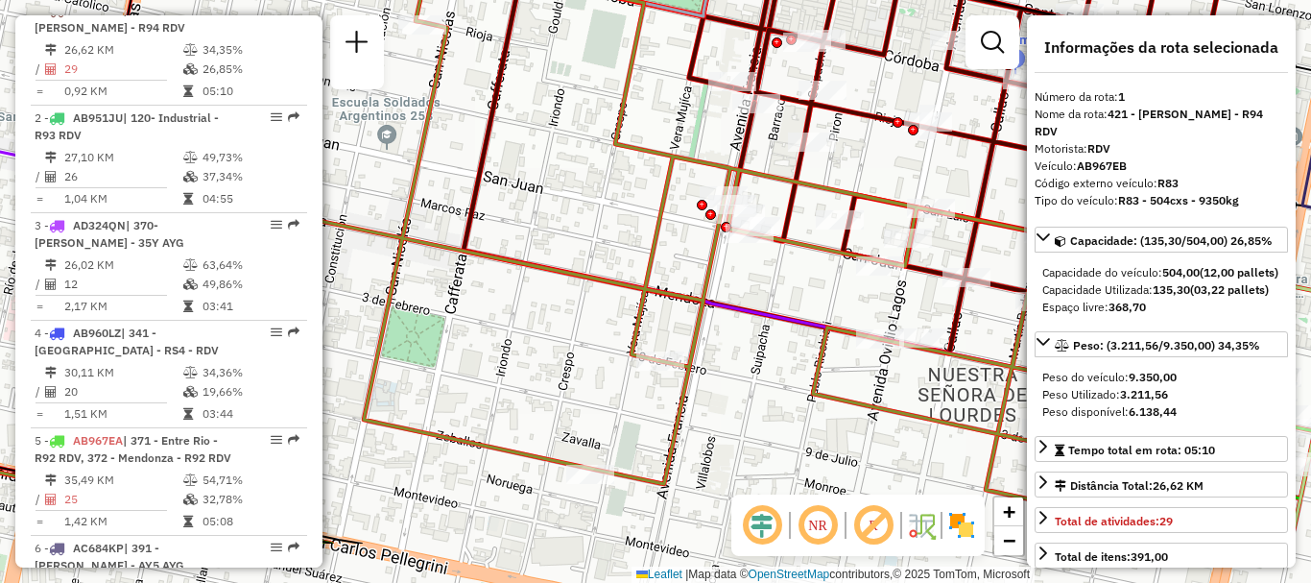
drag, startPoint x: 579, startPoint y: 224, endPoint x: 589, endPoint y: 204, distance: 22.3
click at [589, 204] on div "Janela de atendimento Grade de atendimento Capacidade Transportadoras Veículos …" at bounding box center [655, 291] width 1311 height 583
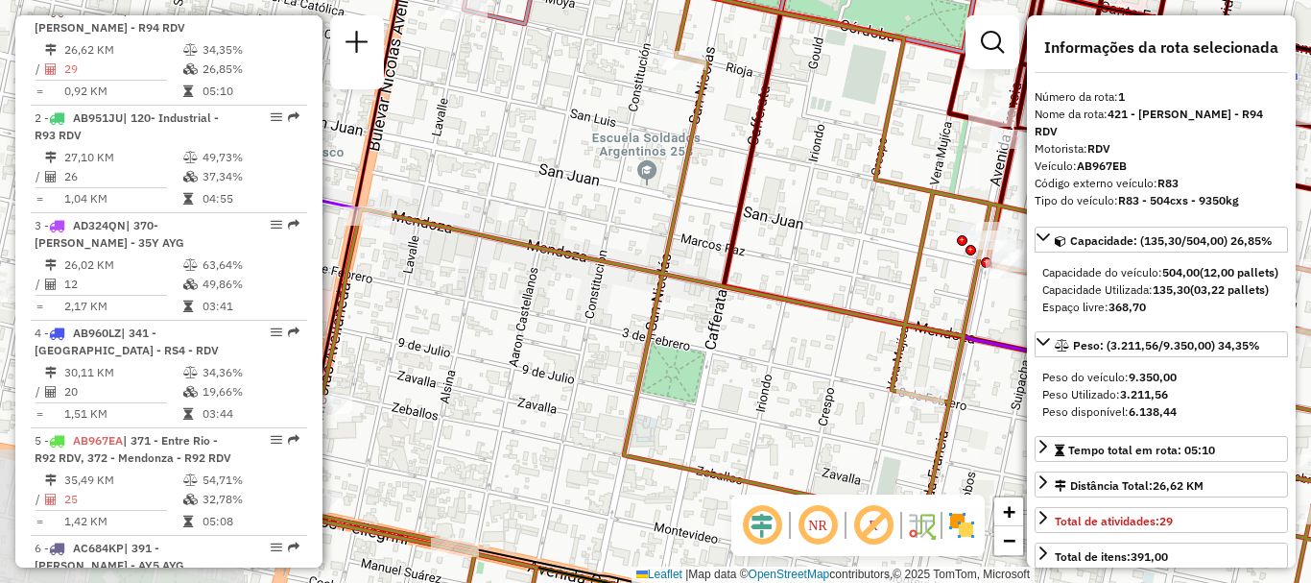
drag, startPoint x: 573, startPoint y: 266, endPoint x: 821, endPoint y: 301, distance: 250.1
click at [821, 301] on icon at bounding box center [892, 336] width 1186 height 689
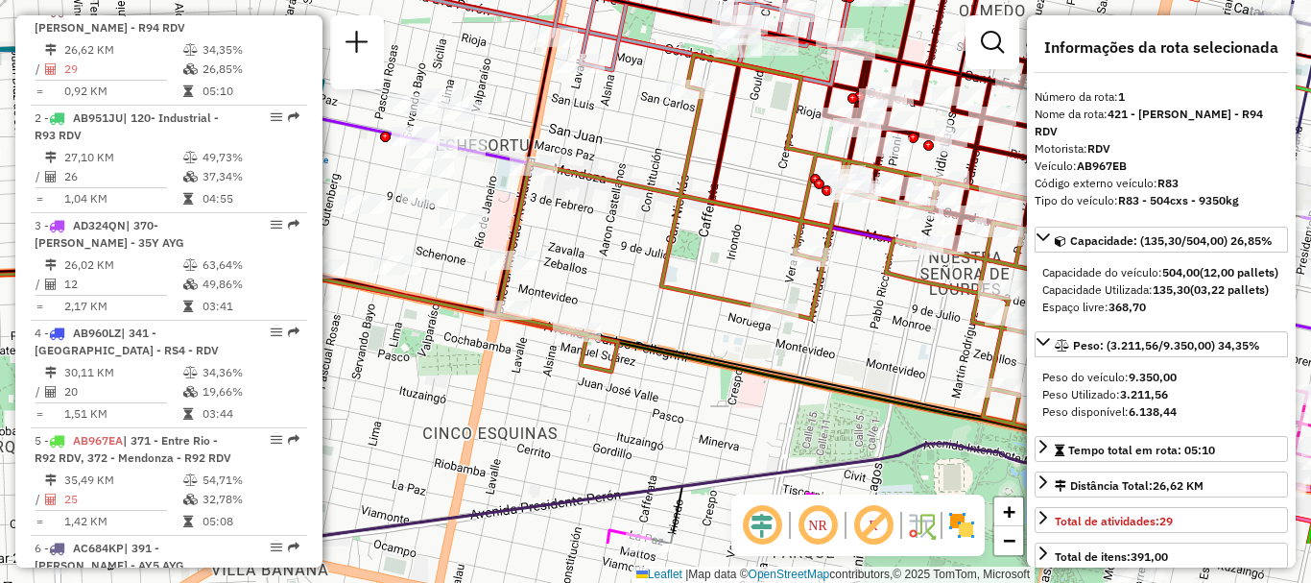
drag, startPoint x: 774, startPoint y: 330, endPoint x: 702, endPoint y: 171, distance: 174.9
click at [703, 174] on div "Janela de atendimento Grade de atendimento Capacidade Transportadoras Veículos …" at bounding box center [655, 291] width 1311 height 583
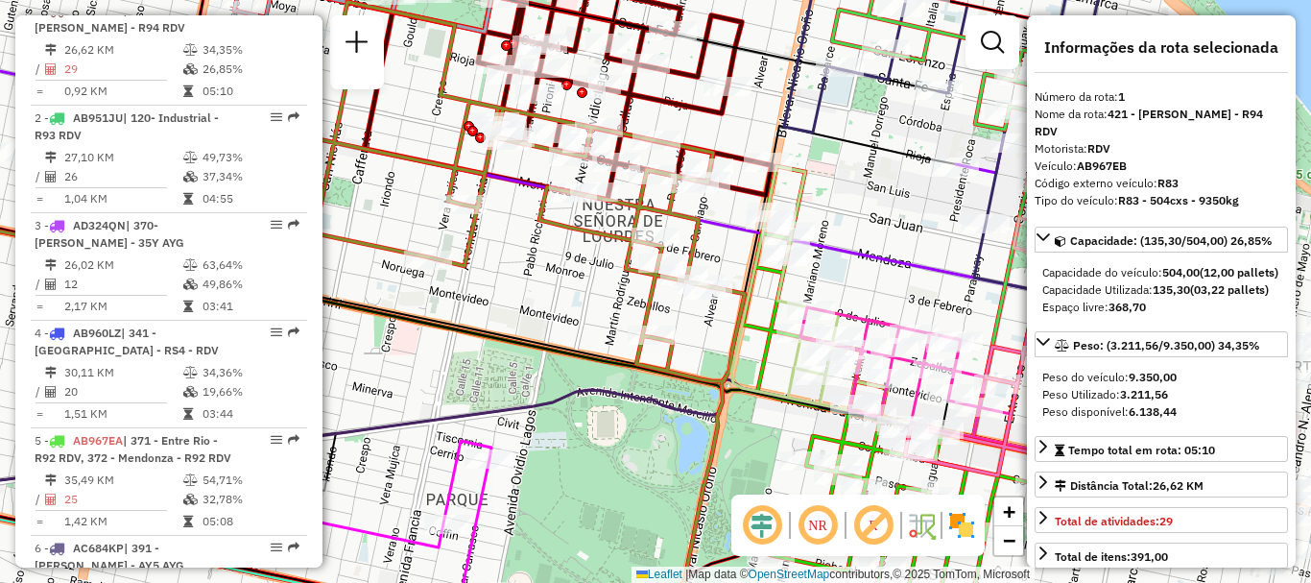
drag, startPoint x: 717, startPoint y: 215, endPoint x: 395, endPoint y: 225, distance: 322.7
click at [395, 225] on div "Janela de atendimento Grade de atendimento Capacidade Transportadoras Veículos …" at bounding box center [655, 291] width 1311 height 583
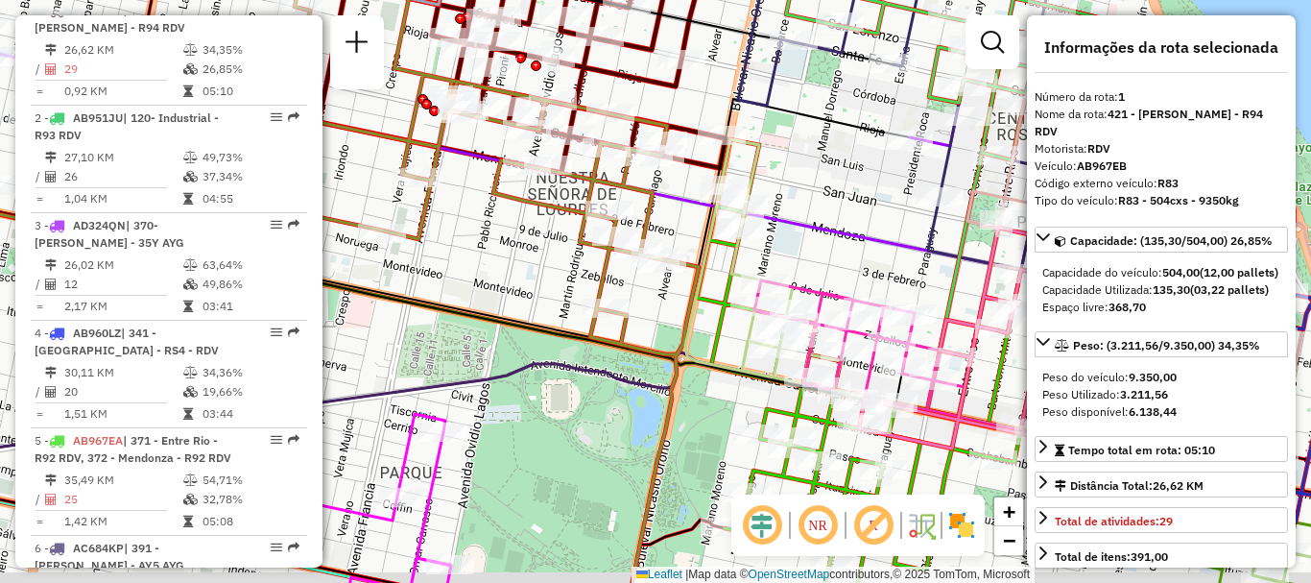
drag, startPoint x: 465, startPoint y: 268, endPoint x: 409, endPoint y: 240, distance: 62.3
click at [409, 240] on div "Janela de atendimento Grade de atendimento Capacidade Transportadoras Veículos …" at bounding box center [655, 291] width 1311 height 583
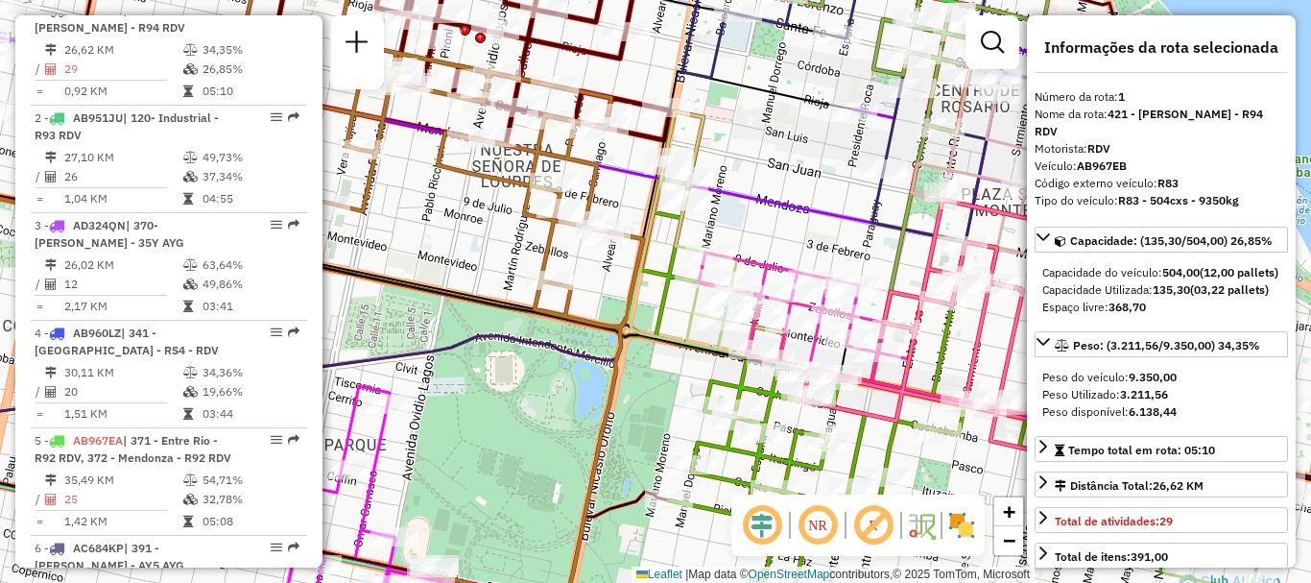
click at [981, 45] on em at bounding box center [992, 42] width 23 height 23
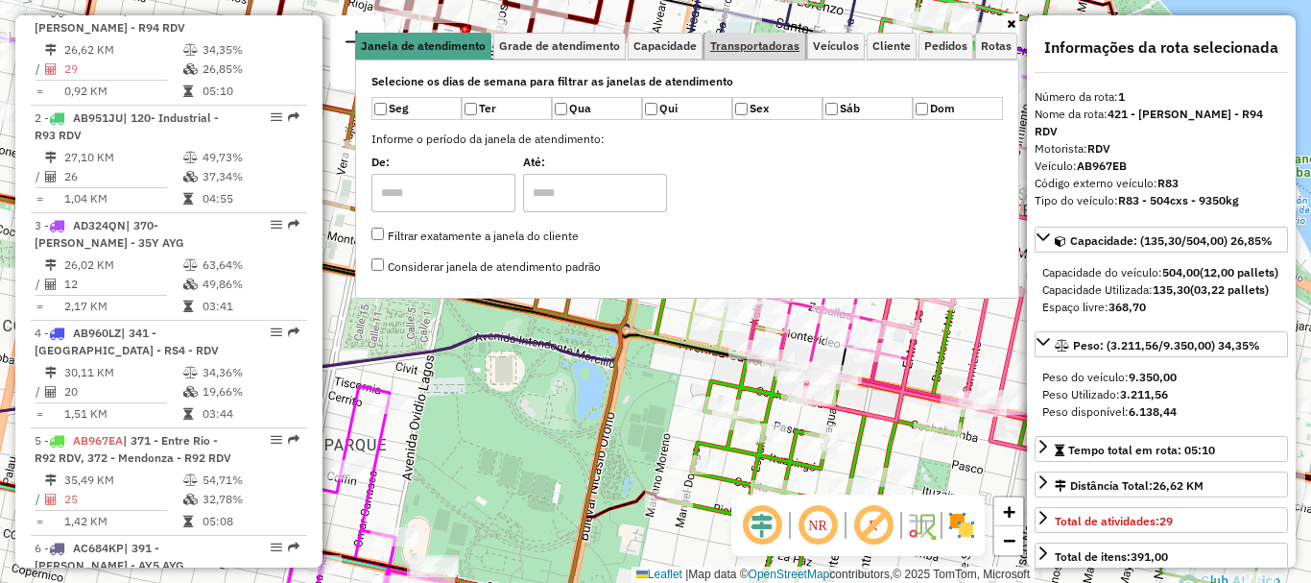
click at [784, 40] on span "Transportadoras" at bounding box center [754, 46] width 89 height 12
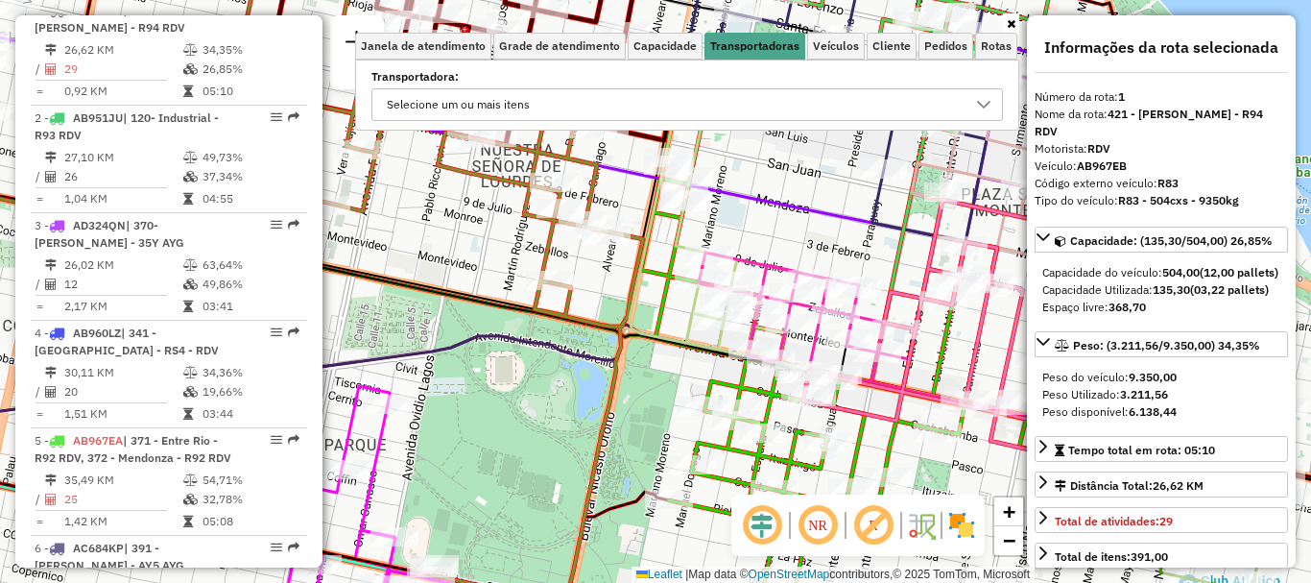
click at [983, 102] on icon at bounding box center [983, 104] width 15 height 15
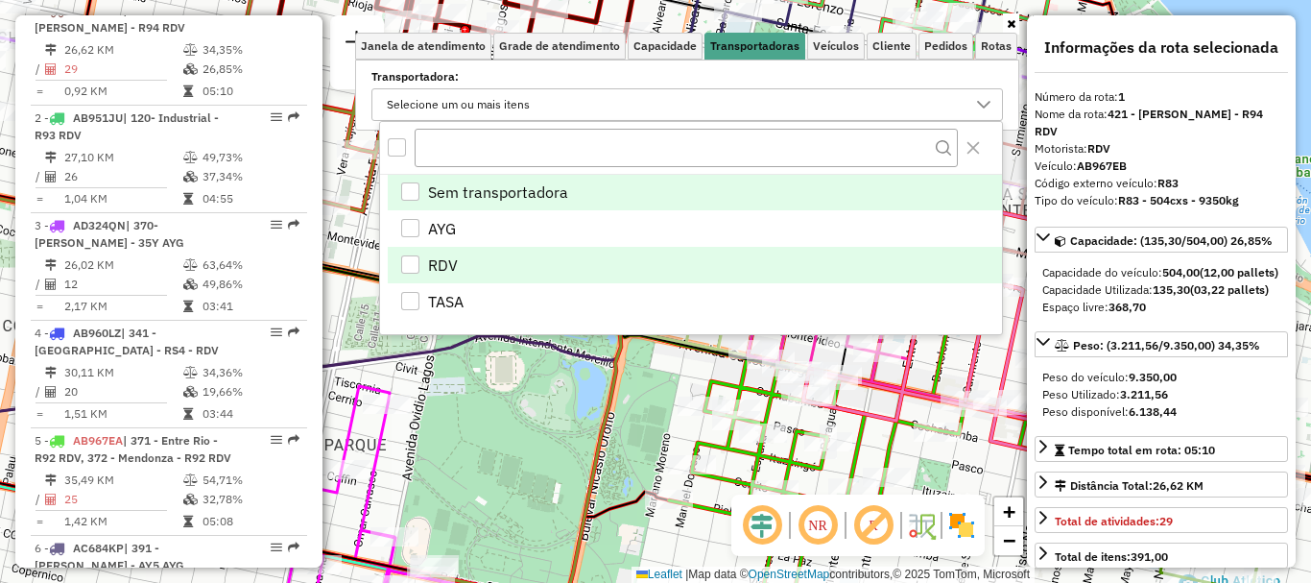
click at [416, 252] on li "RDV" at bounding box center [695, 265] width 614 height 36
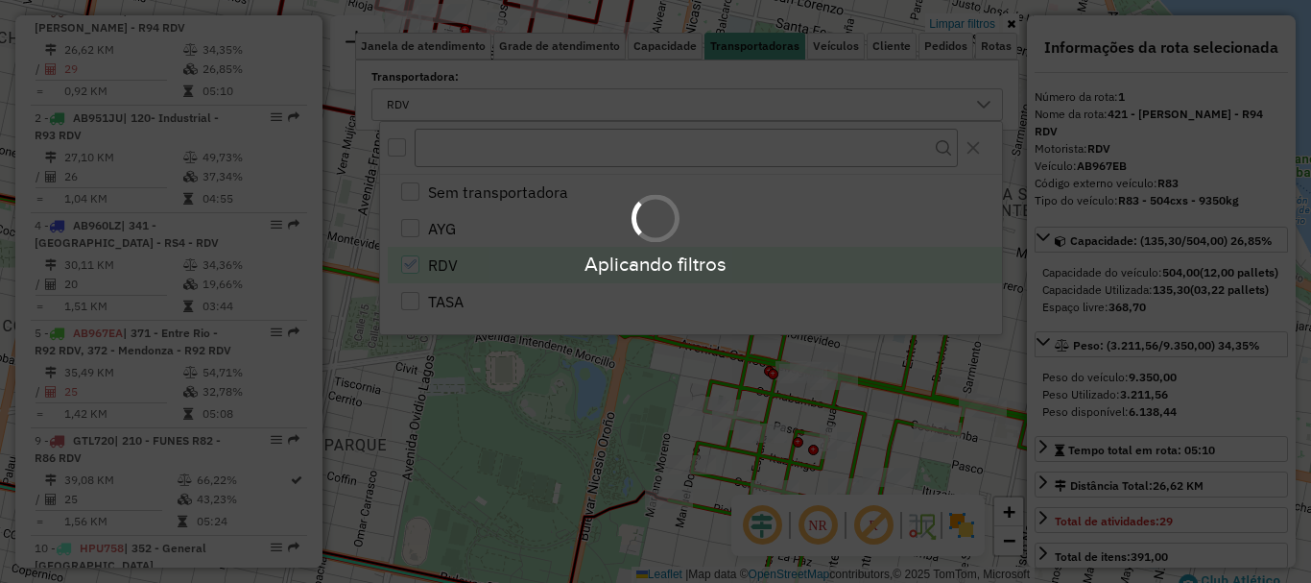
click at [618, 464] on div "Aplicando filtros" at bounding box center [655, 291] width 1311 height 583
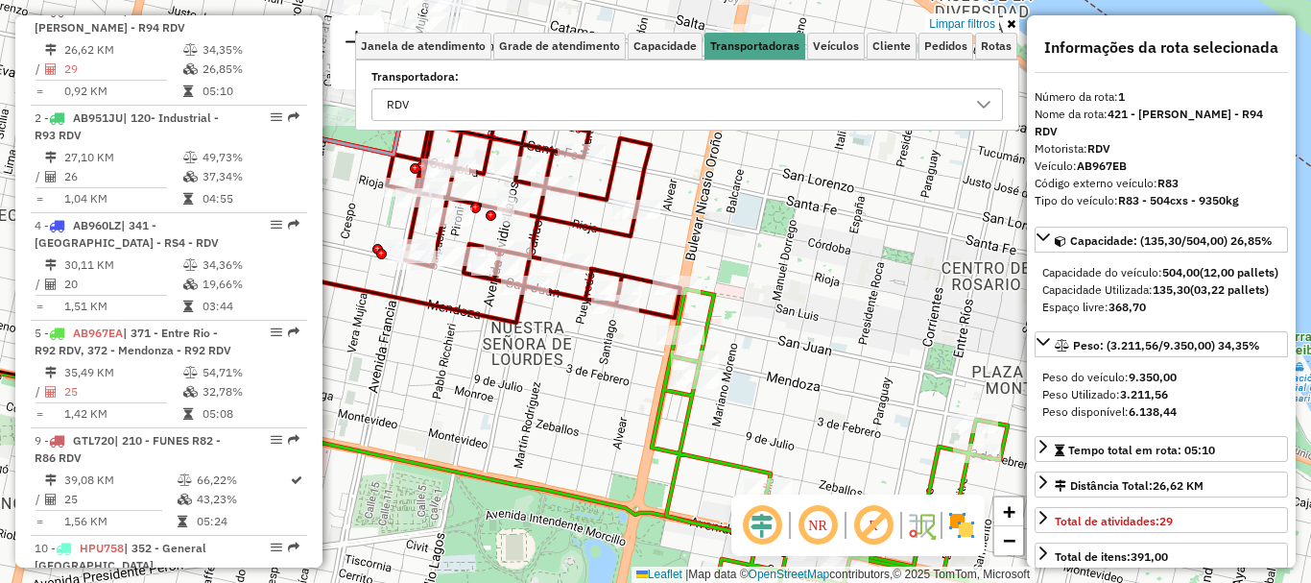
drag, startPoint x: 615, startPoint y: 400, endPoint x: 630, endPoint y: 546, distance: 146.6
click at [630, 546] on div "Limpar filtros Janela de atendimento Grade de atendimento Capacidade Transporta…" at bounding box center [655, 291] width 1311 height 583
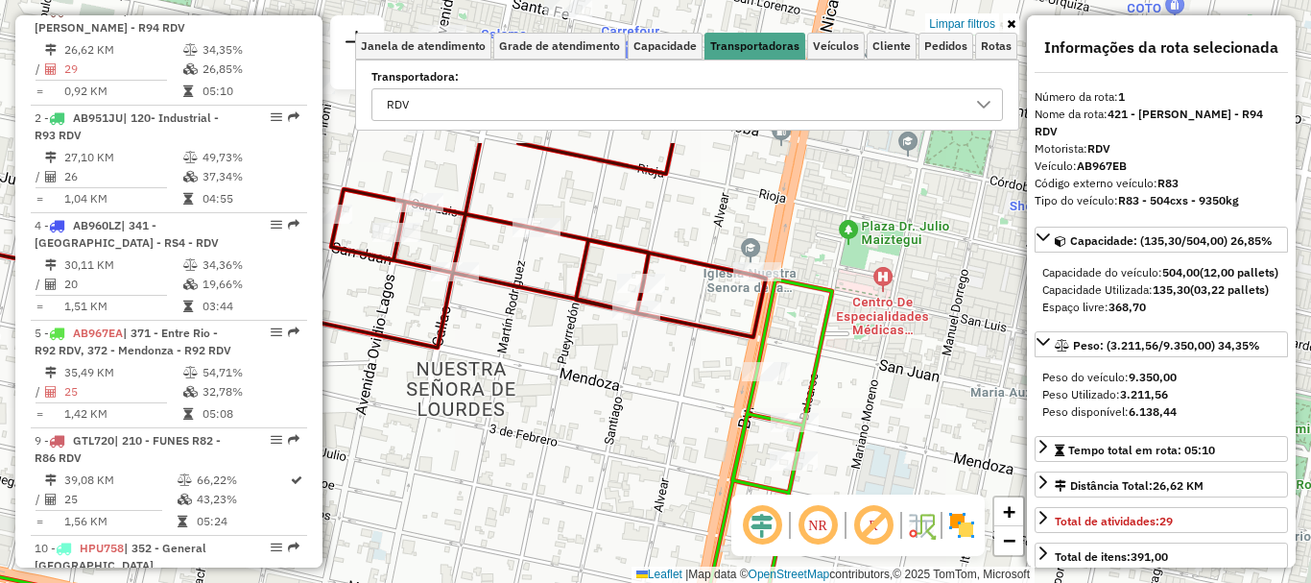
drag, startPoint x: 589, startPoint y: 620, endPoint x: 605, endPoint y: 620, distance: 16.3
click at [605, 582] on html "Aplicando filtros Pop-up bloqueado! Seu navegador bloqueou automáticamente a ab…" at bounding box center [655, 291] width 1311 height 583
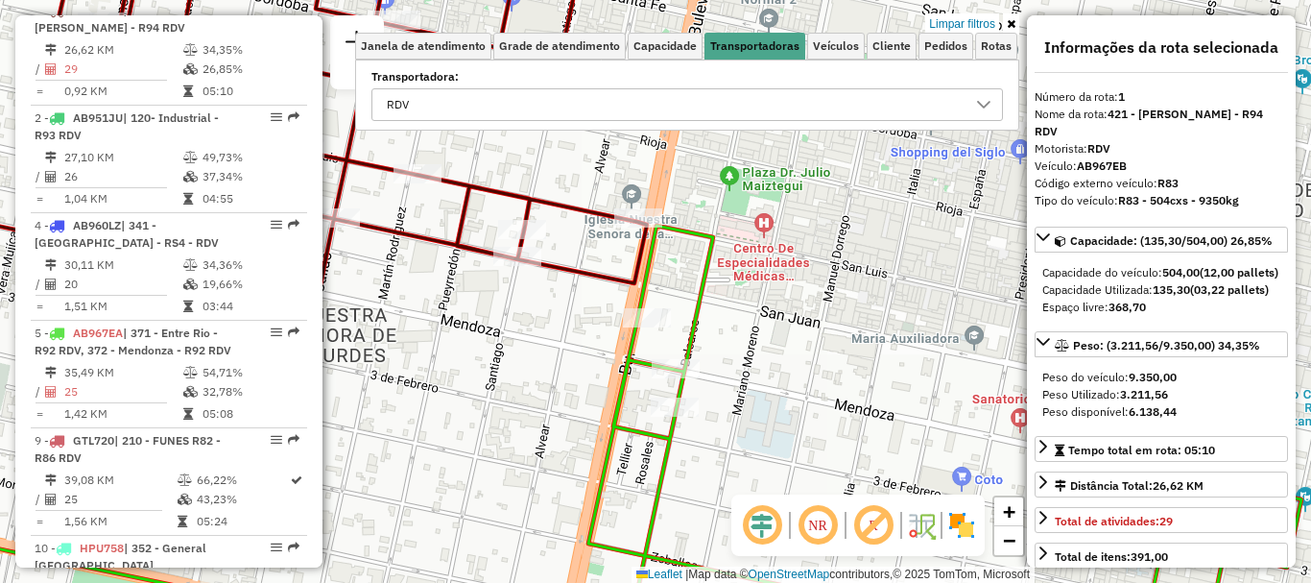
drag, startPoint x: 613, startPoint y: 486, endPoint x: 494, endPoint y: 432, distance: 130.6
click at [494, 432] on div "Limpar filtros Janela de atendimento Grade de atendimento Capacidade Transporta…" at bounding box center [655, 291] width 1311 height 583
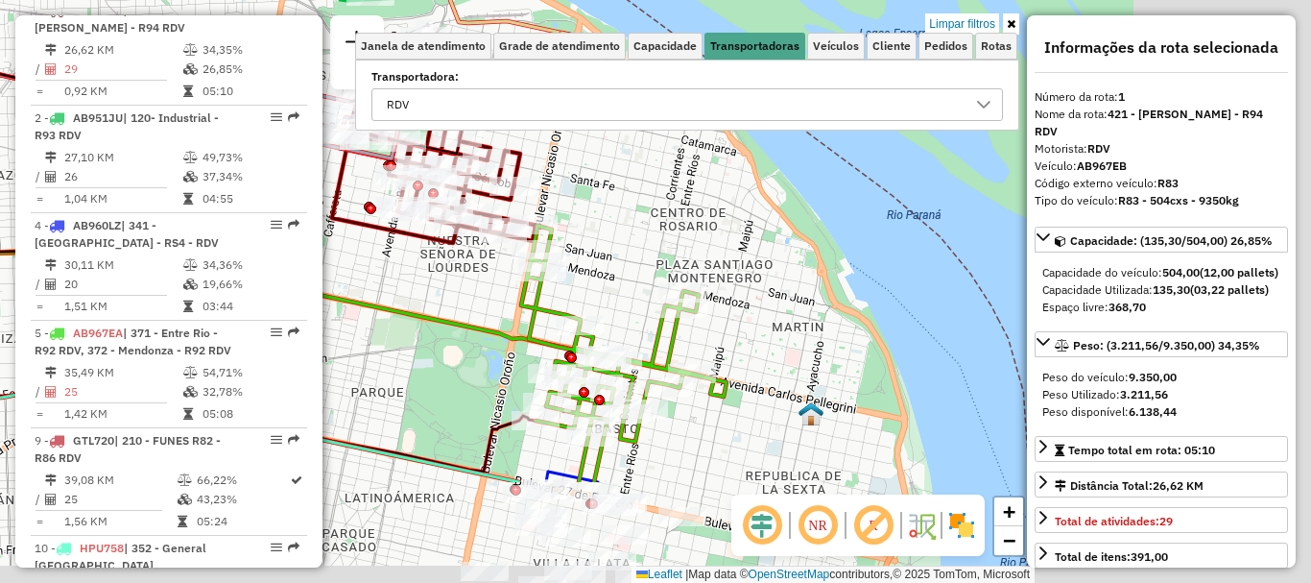
drag, startPoint x: 742, startPoint y: 294, endPoint x: 715, endPoint y: 253, distance: 48.5
click at [715, 253] on div "Limpar filtros Janela de atendimento Grade de atendimento Capacidade Transporta…" at bounding box center [655, 291] width 1311 height 583
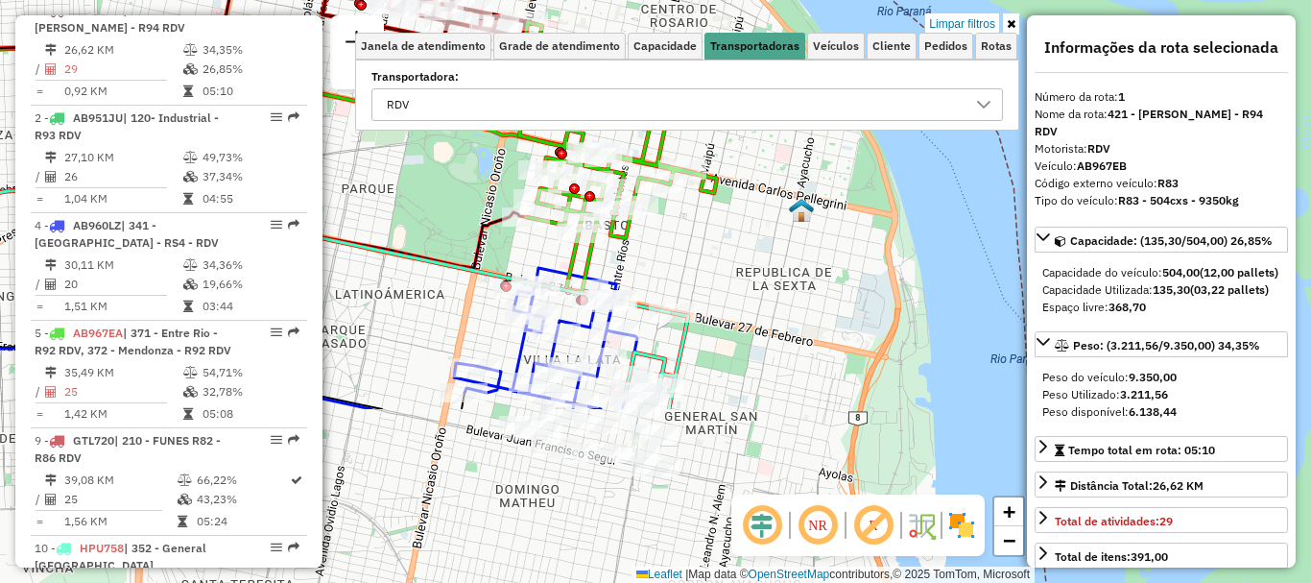
drag, startPoint x: 733, startPoint y: 403, endPoint x: 744, endPoint y: 119, distance: 284.4
click at [744, 119] on div "Limpar filtros Janela de atendimento Grade de atendimento Capacidade Transporta…" at bounding box center [655, 291] width 1311 height 583
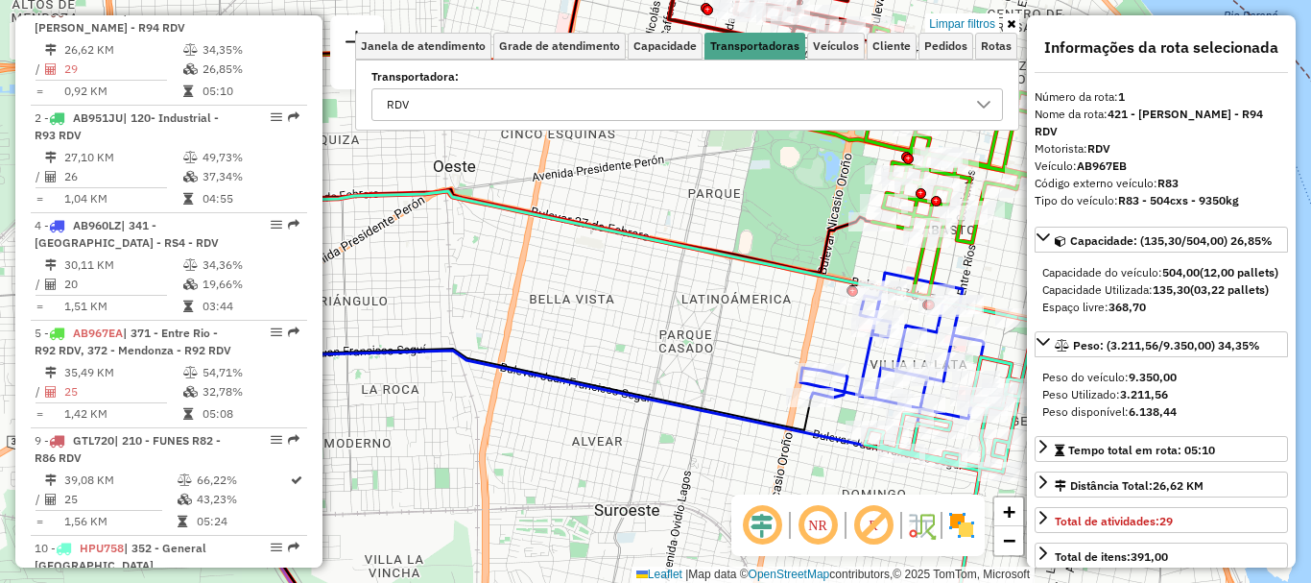
drag, startPoint x: 652, startPoint y: 333, endPoint x: 989, endPoint y: 371, distance: 339.1
click at [1007, 356] on div "Limpar filtros Janela de atendimento Grade de atendimento Capacidade Transporta…" at bounding box center [655, 291] width 1311 height 583
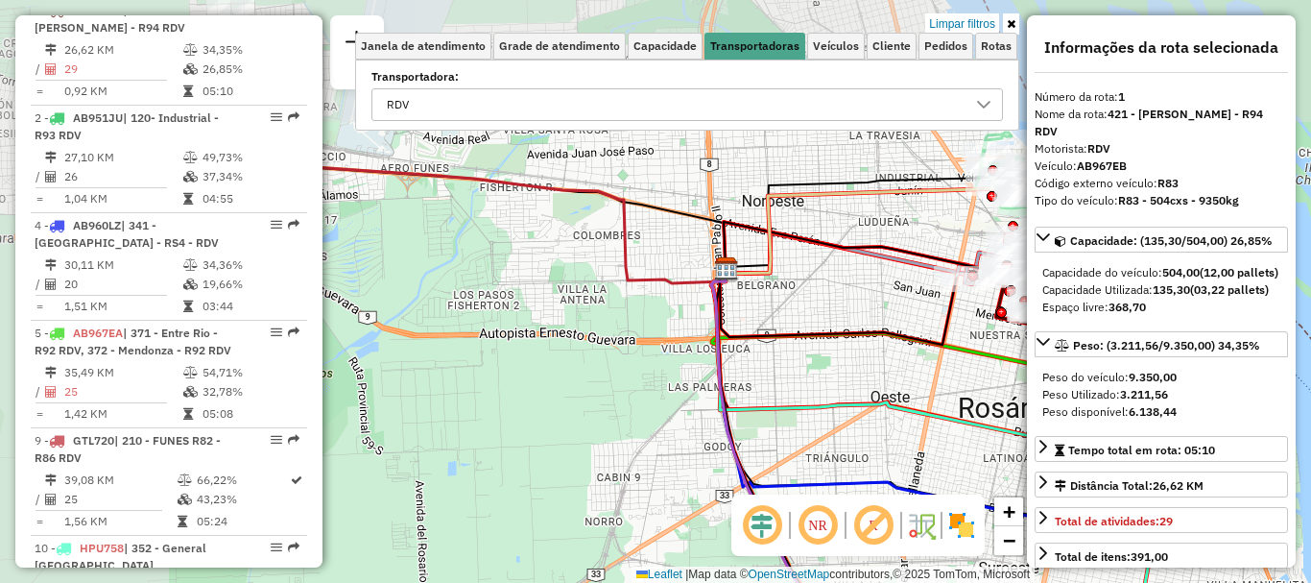
drag, startPoint x: 549, startPoint y: 297, endPoint x: 882, endPoint y: 451, distance: 367.3
click at [882, 449] on div "Limpar filtros Janela de atendimento Grade de atendimento Capacidade Transporta…" at bounding box center [655, 291] width 1311 height 583
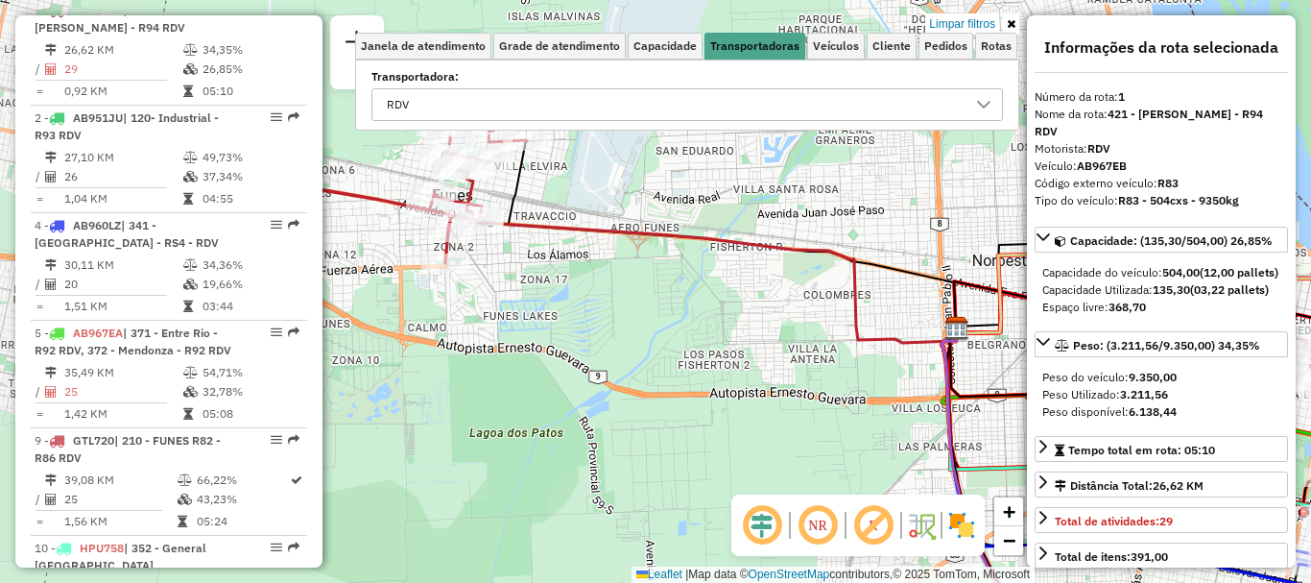
drag, startPoint x: 711, startPoint y: 414, endPoint x: 937, endPoint y: 454, distance: 229.2
click at [937, 454] on div "Limpar filtros Janela de atendimento Grade de atendimento Capacidade Transporta…" at bounding box center [655, 291] width 1311 height 583
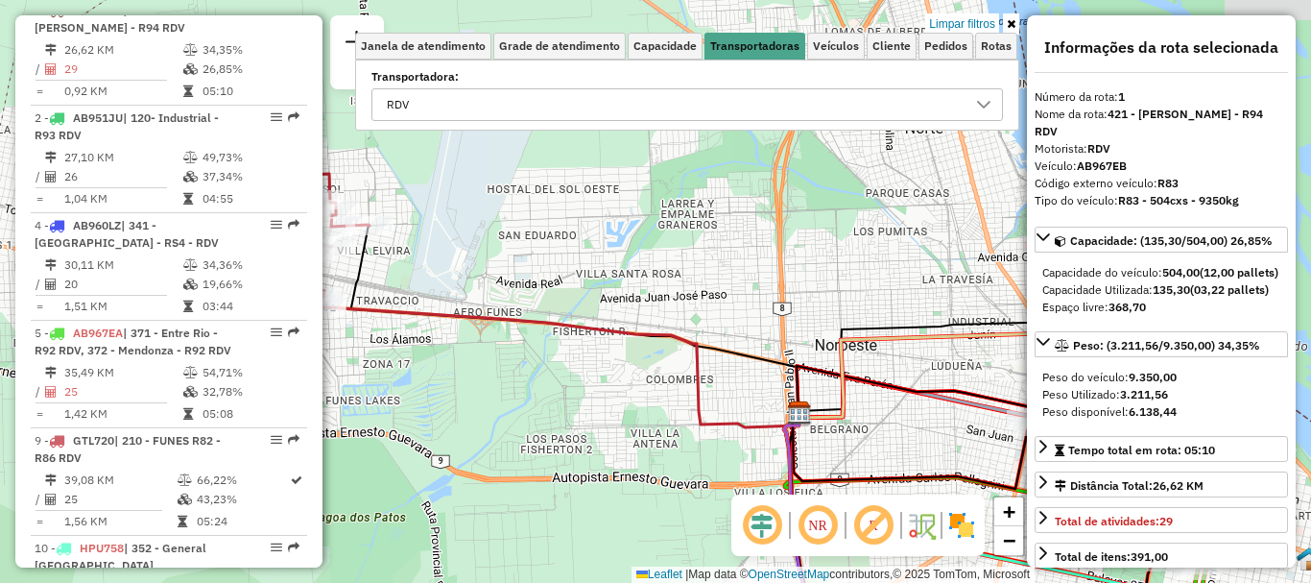
drag, startPoint x: 792, startPoint y: 416, endPoint x: 559, endPoint y: 479, distance: 241.7
click at [559, 479] on div "Limpar filtros Janela de atendimento Grade de atendimento Capacidade Transporta…" at bounding box center [655, 291] width 1311 height 583
click at [985, 98] on icon at bounding box center [983, 104] width 15 height 15
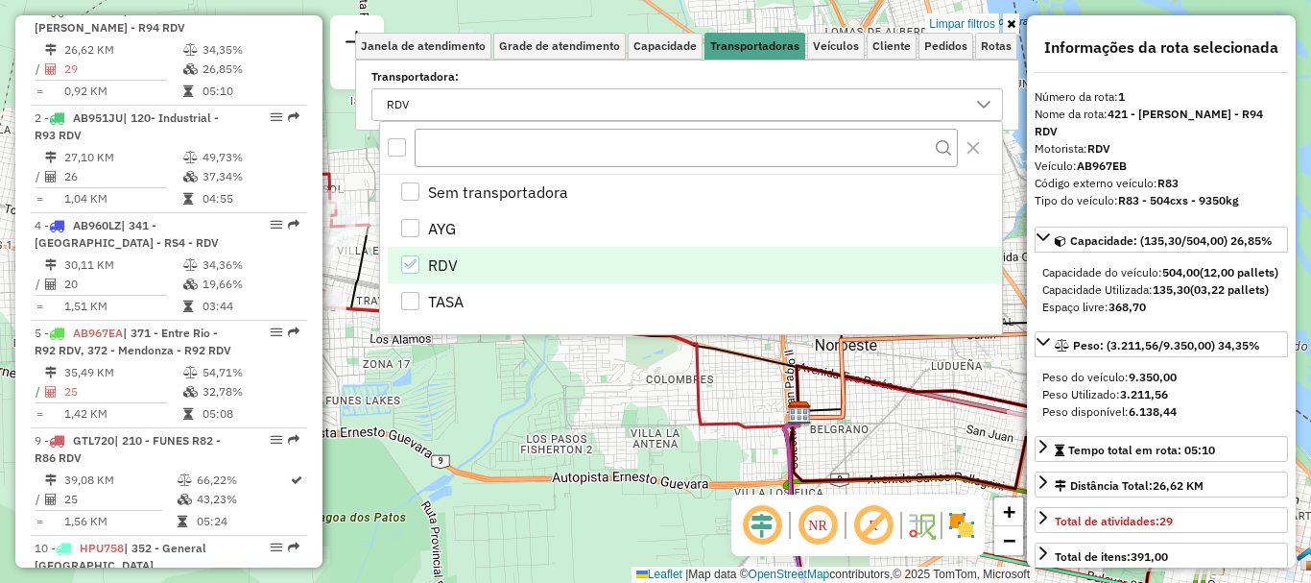
click at [414, 262] on icon "RDV" at bounding box center [409, 263] width 13 height 13
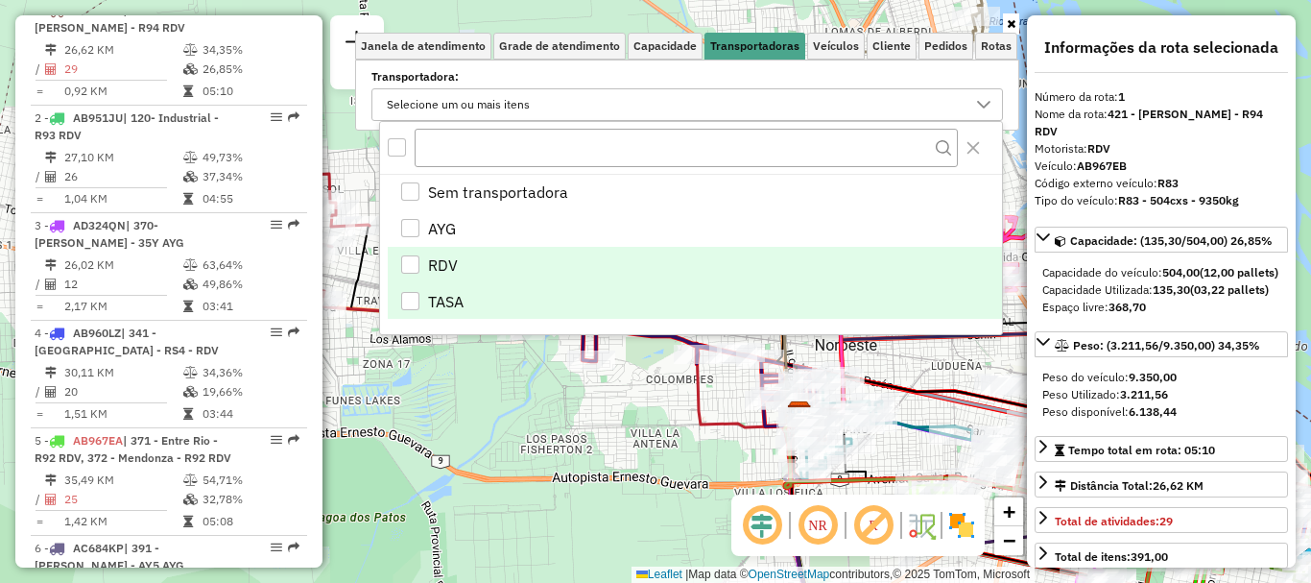
click at [414, 304] on div "TASA" at bounding box center [410, 301] width 18 height 18
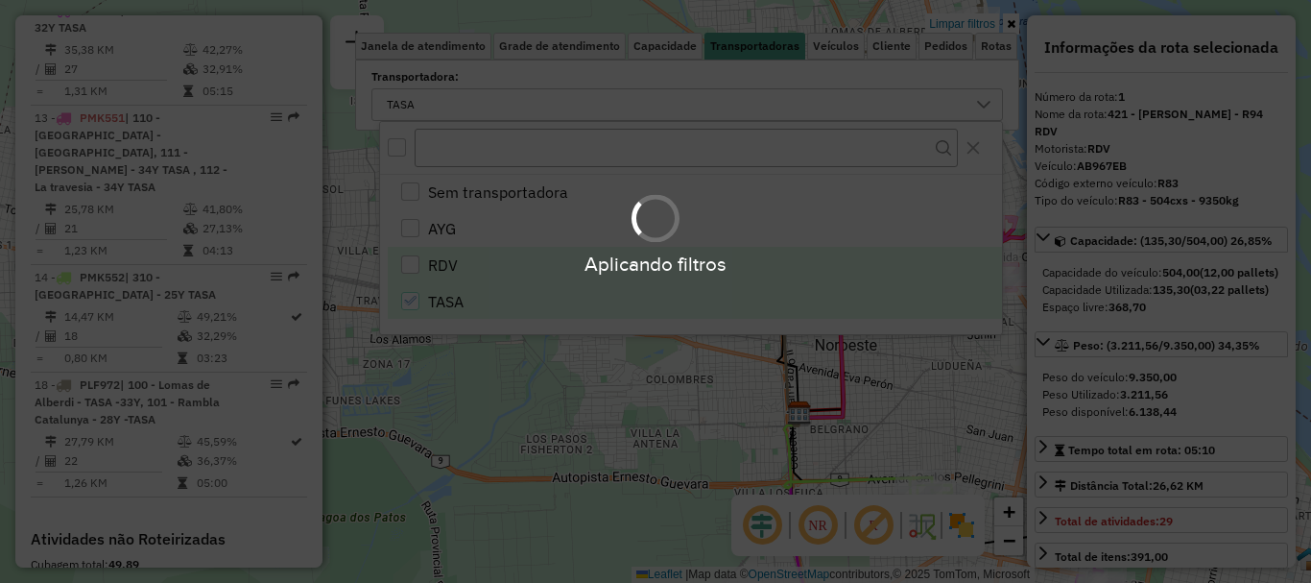
click at [549, 419] on div "Aplicando filtros" at bounding box center [655, 291] width 1311 height 583
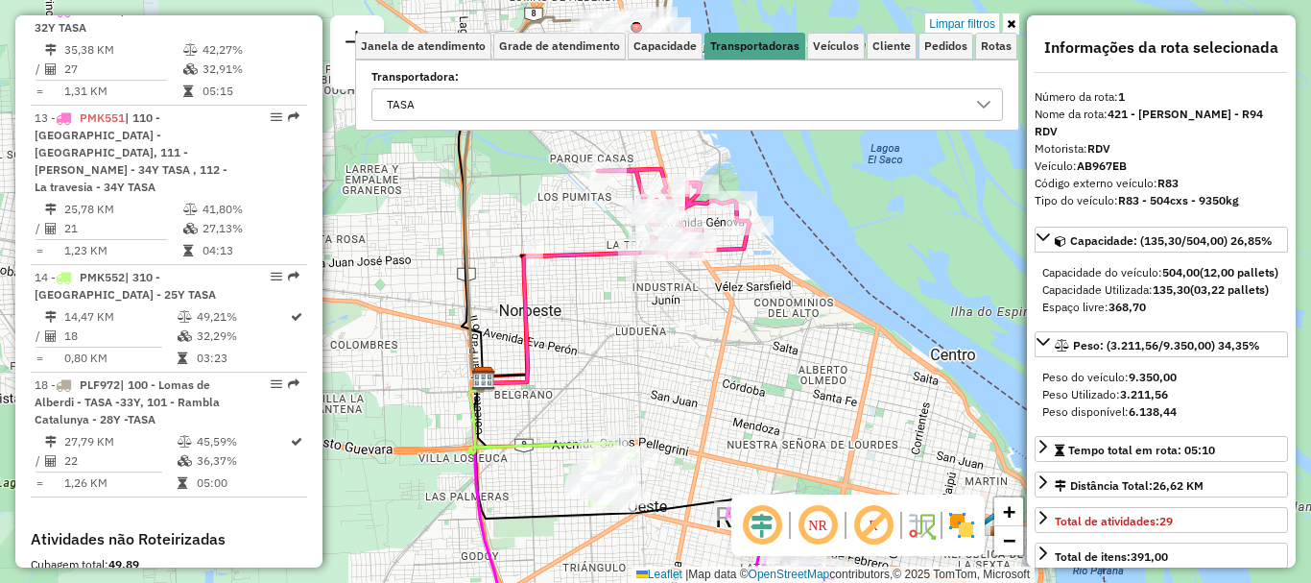
drag, startPoint x: 688, startPoint y: 418, endPoint x: 370, endPoint y: 383, distance: 320.6
click at [370, 383] on div "Limpar filtros Janela de atendimento Grade de atendimento Capacidade Transporta…" at bounding box center [655, 291] width 1311 height 583
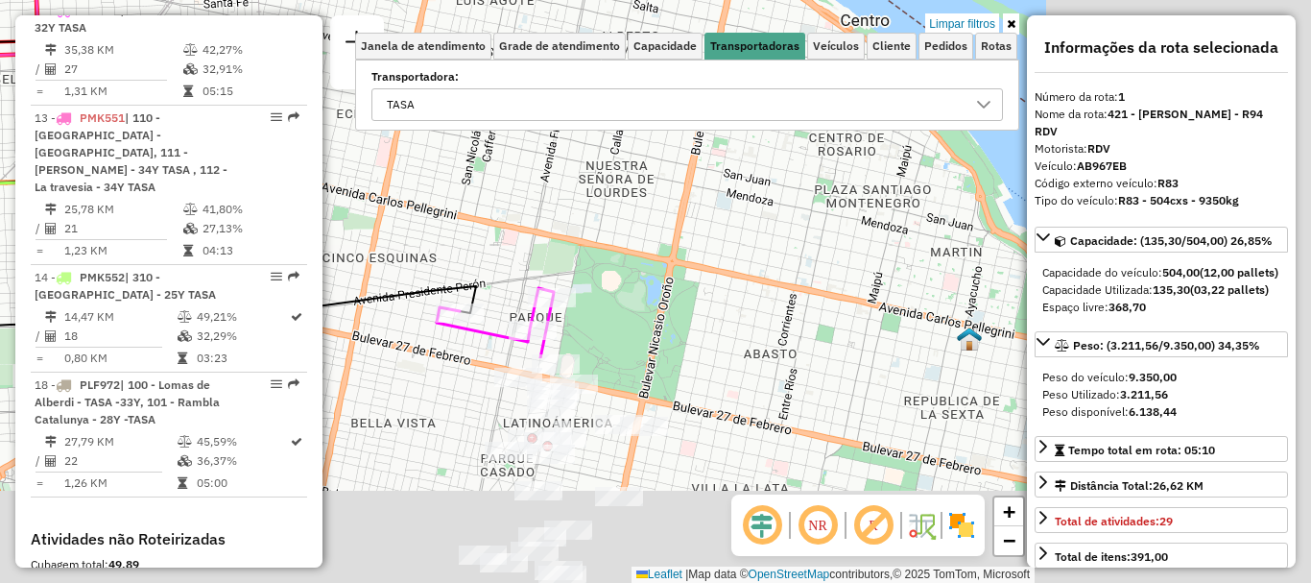
drag, startPoint x: 365, startPoint y: 172, endPoint x: 327, endPoint y: 131, distance: 55.7
click at [327, 131] on div "Limpar filtros Janela de atendimento Grade de atendimento Capacidade Transporta…" at bounding box center [655, 291] width 1311 height 583
